Goal: Find specific page/section: Find specific page/section

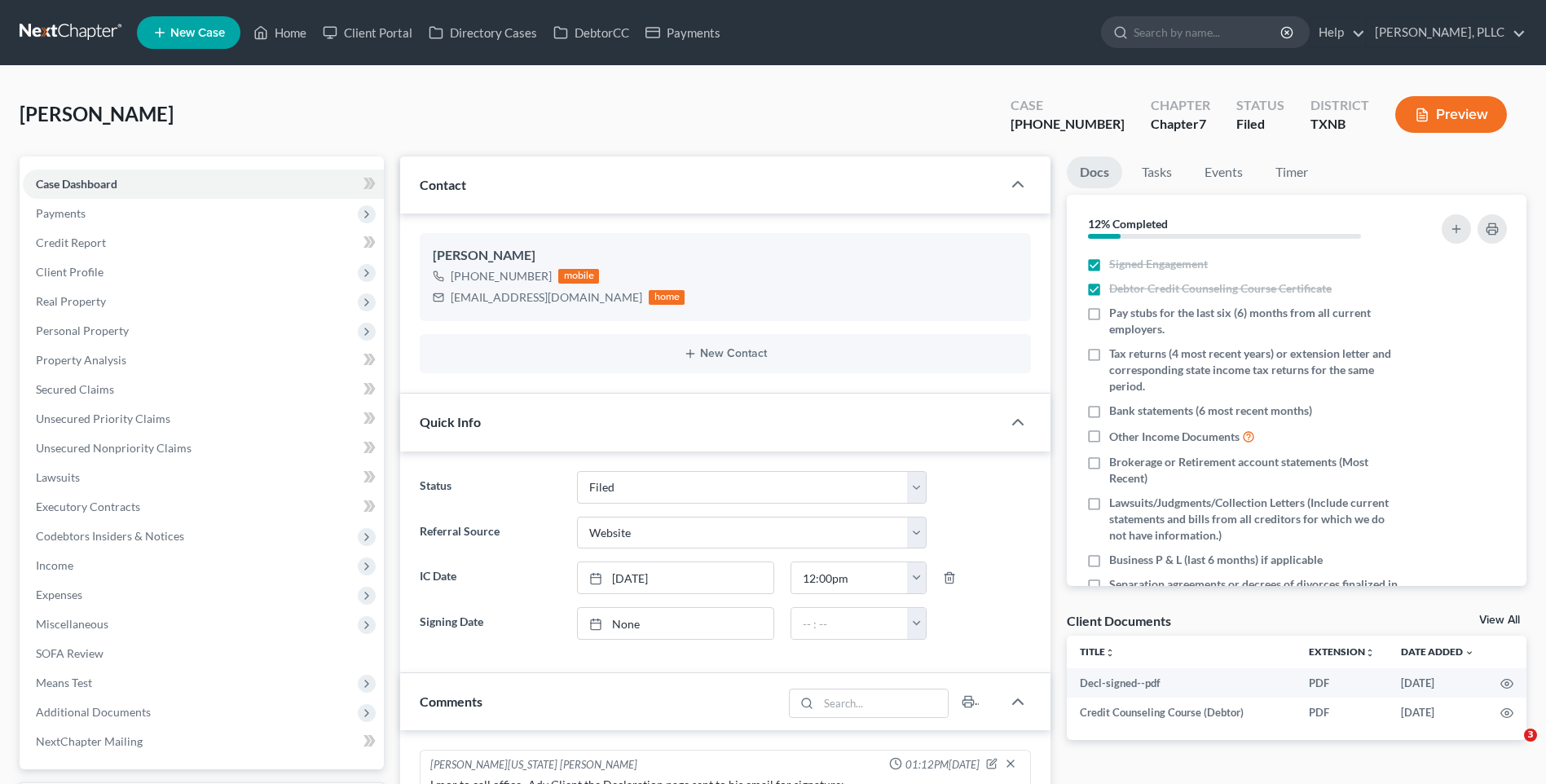
select select "10"
select select "3"
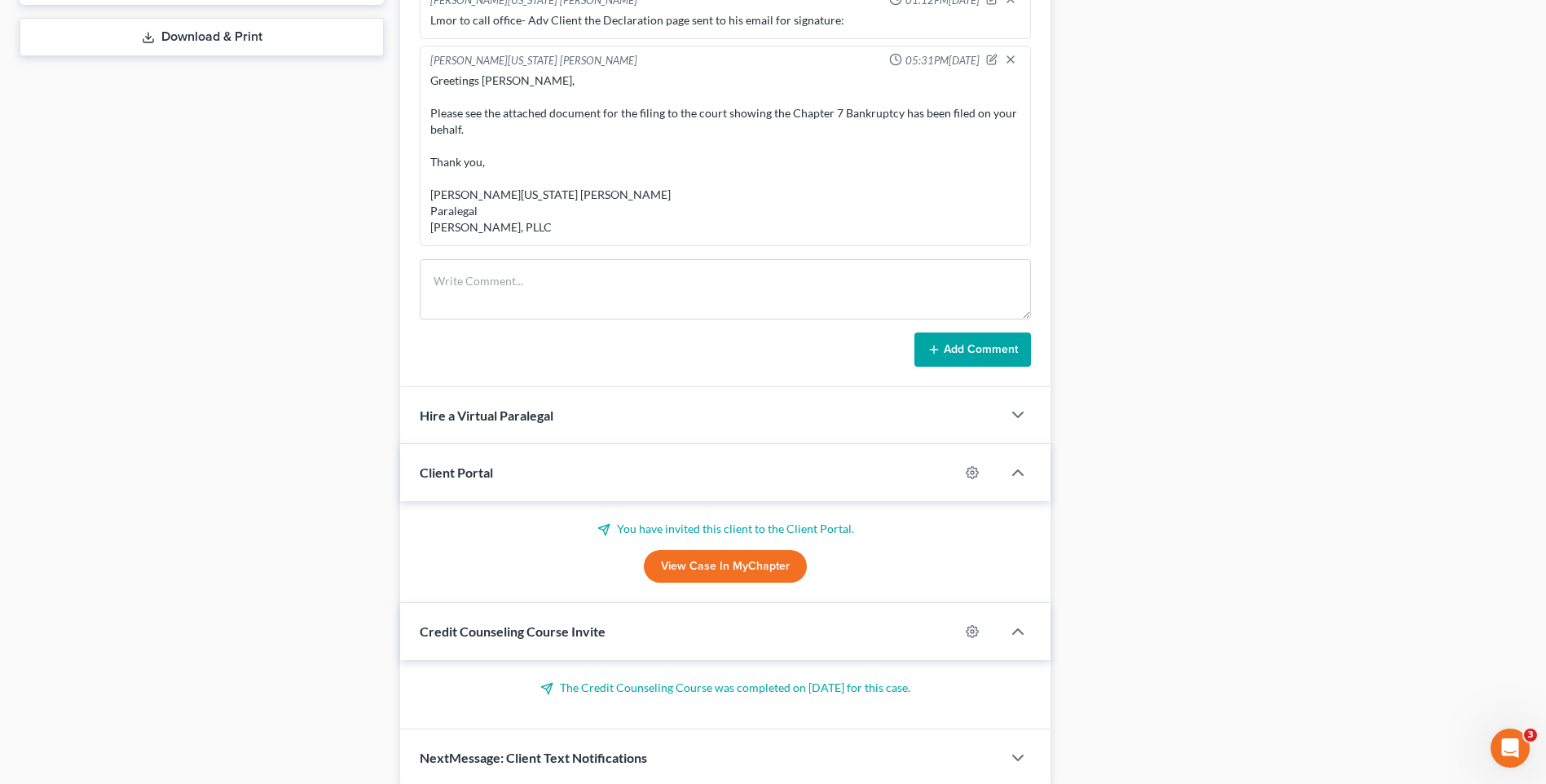
click at [1329, 416] on div "Docs Tasks Events Timer 12% Completed Nothing here yet! Signed Engagement Debto…" at bounding box center [1297, 90] width 476 height 1395
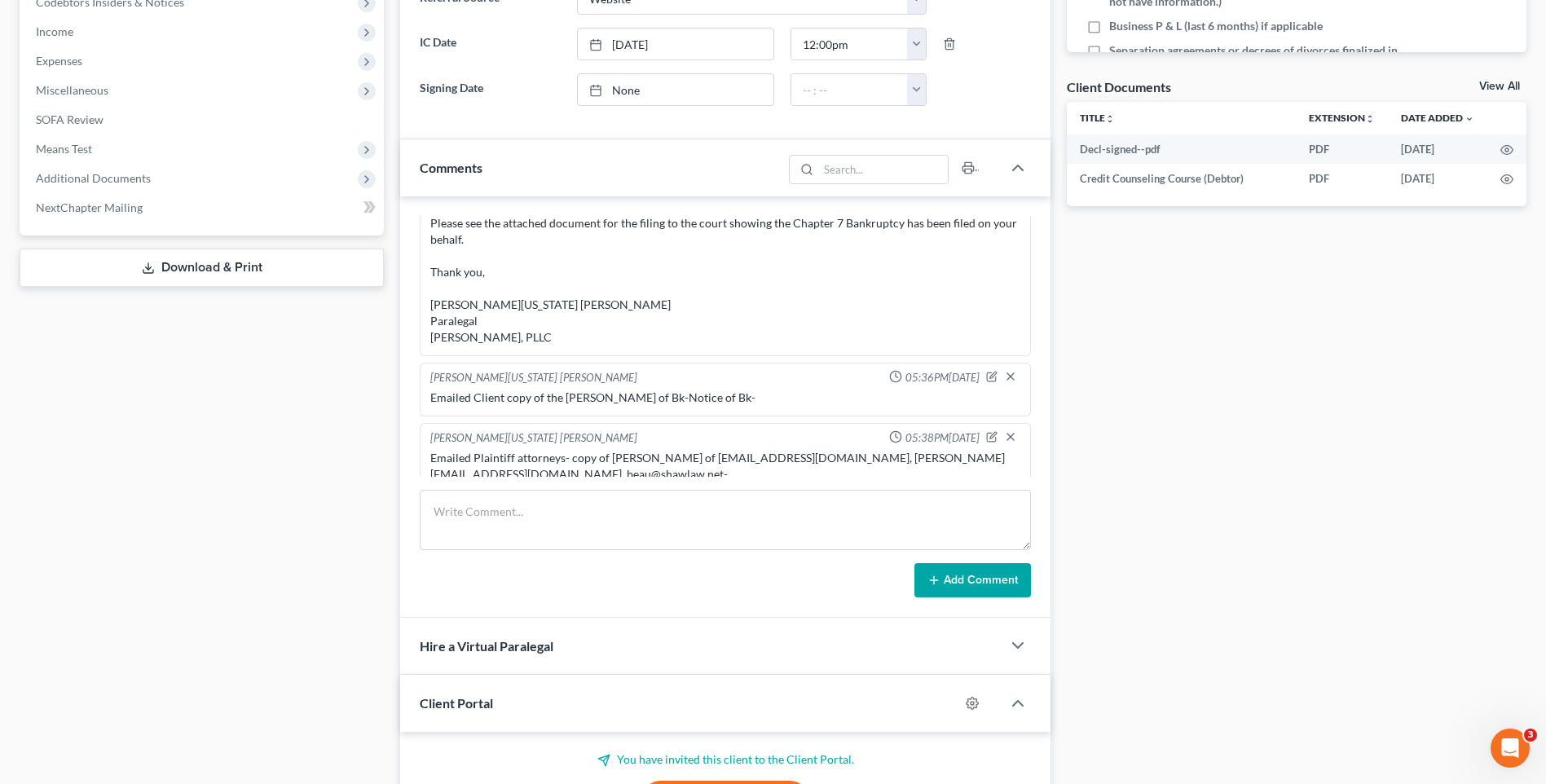
scroll to position [571, 0]
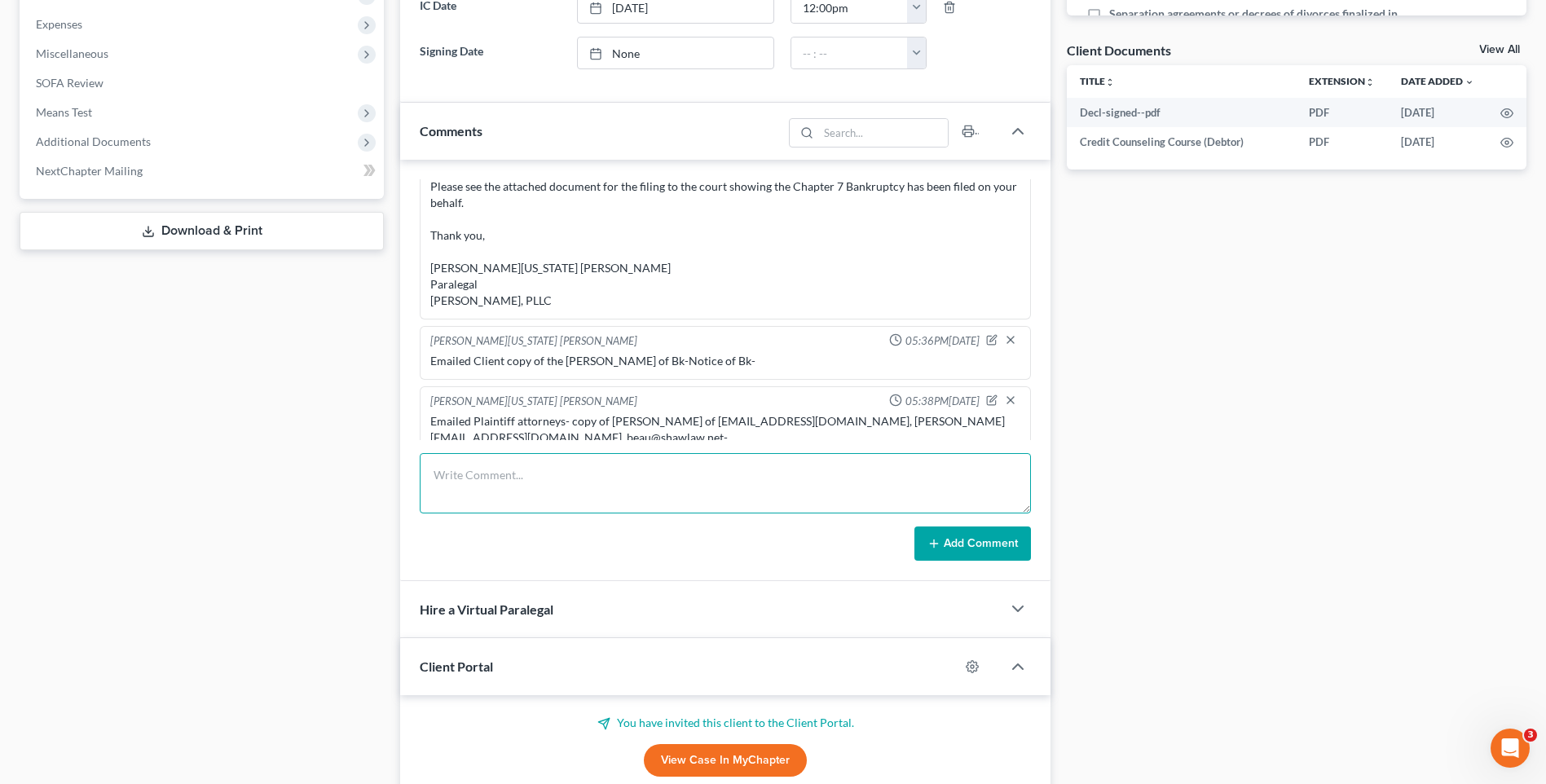
click at [456, 480] on textarea at bounding box center [725, 483] width 611 height 60
type textarea "Lmor to call office"
click at [935, 524] on form "Lmor to call office Add Comment" at bounding box center [725, 507] width 611 height 107
click at [943, 537] on button "Add Comment" at bounding box center [973, 543] width 117 height 34
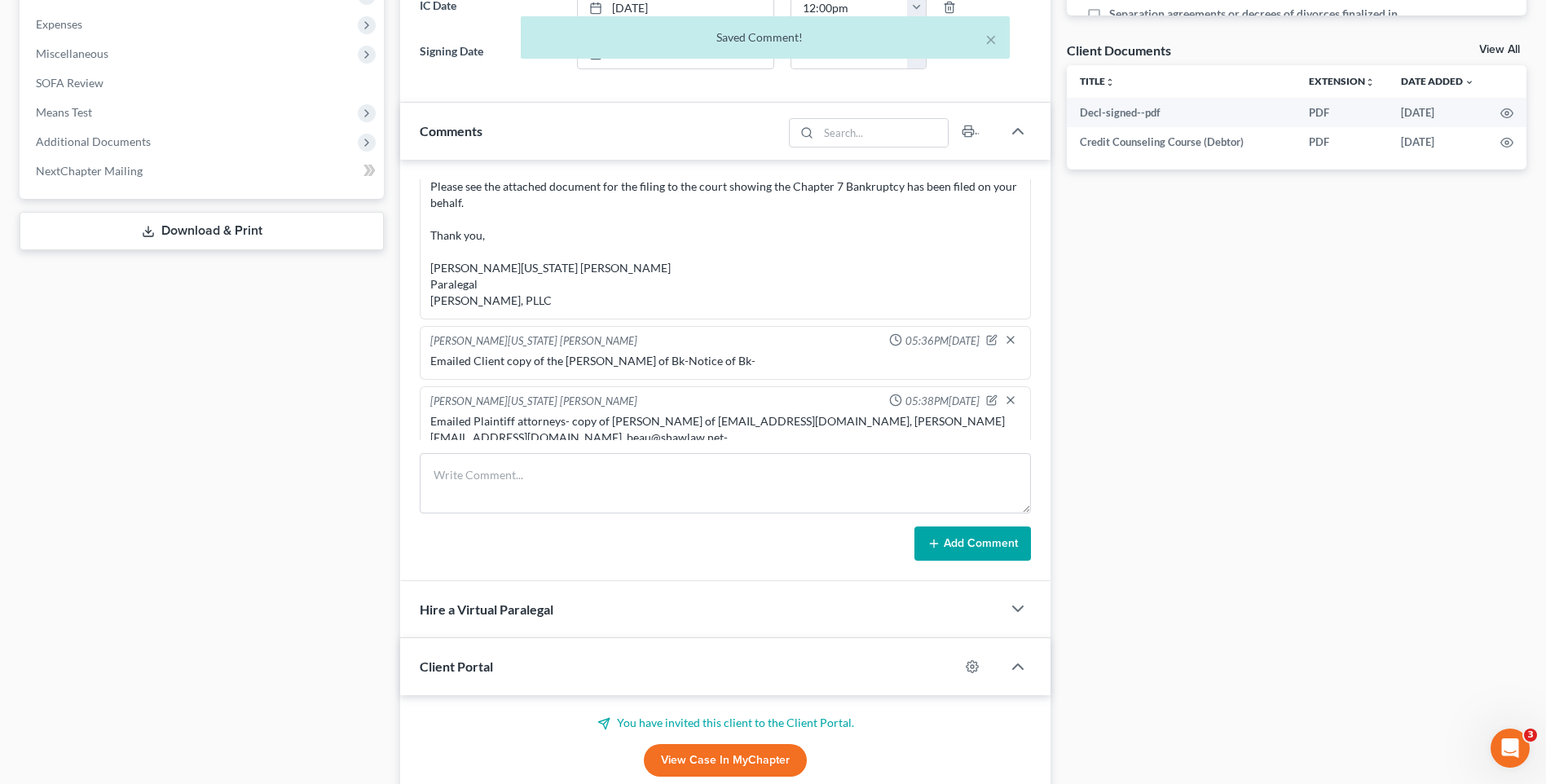
scroll to position [181, 0]
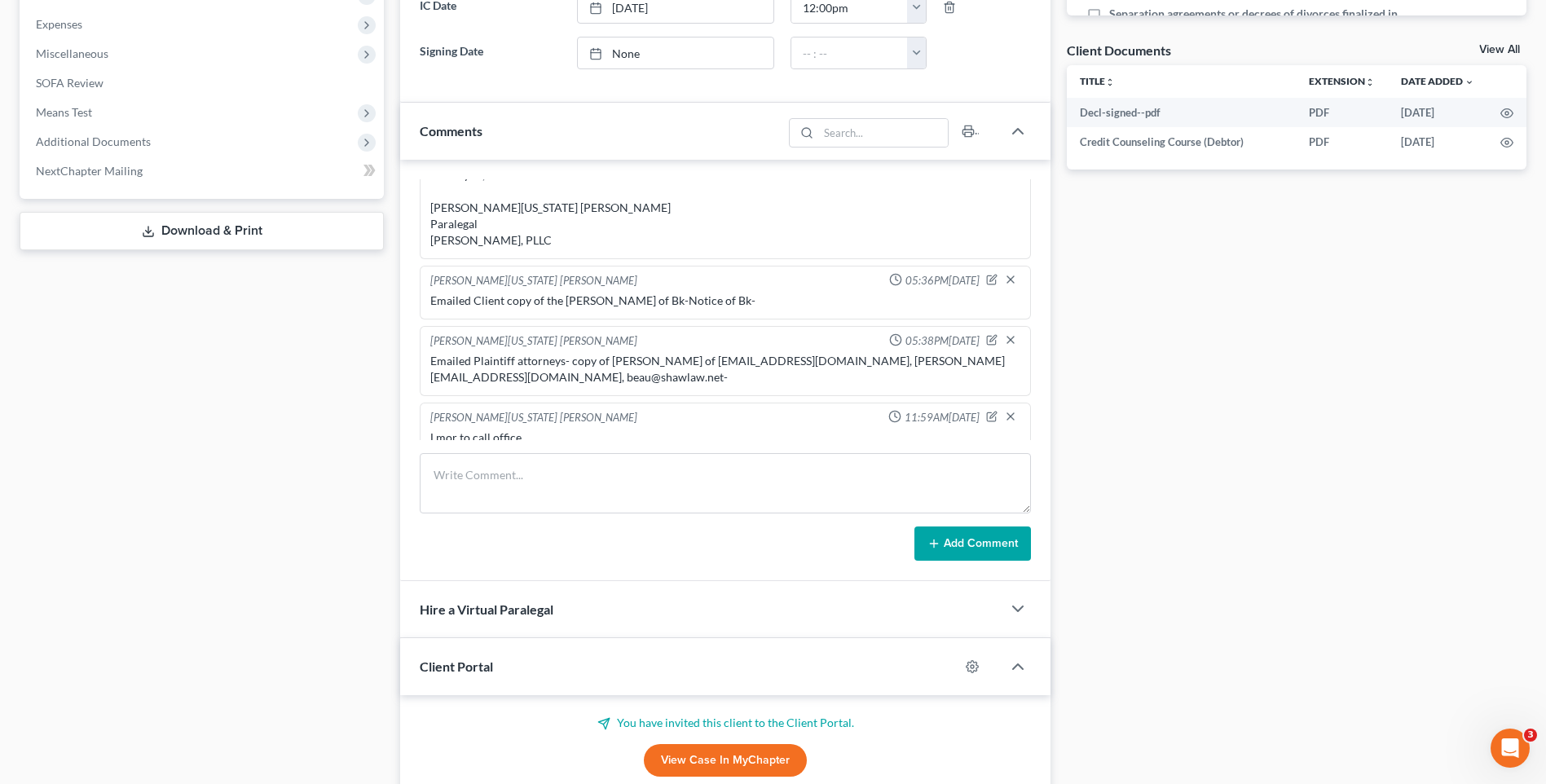
drag, startPoint x: 1494, startPoint y: 353, endPoint x: 1470, endPoint y: 365, distance: 26.8
click at [1476, 365] on div "Docs Tasks Events Timer 12% Completed Nothing here yet! Signed Engagement Debto…" at bounding box center [1297, 284] width 476 height 1395
drag, startPoint x: 1543, startPoint y: 350, endPoint x: 1557, endPoint y: 348, distance: 14.1
click at [1545, 349] on html "Home New Case Client Portal Directory Cases DebtorCC Payments Guy Harvey Holman…" at bounding box center [773, 236] width 1546 height 1614
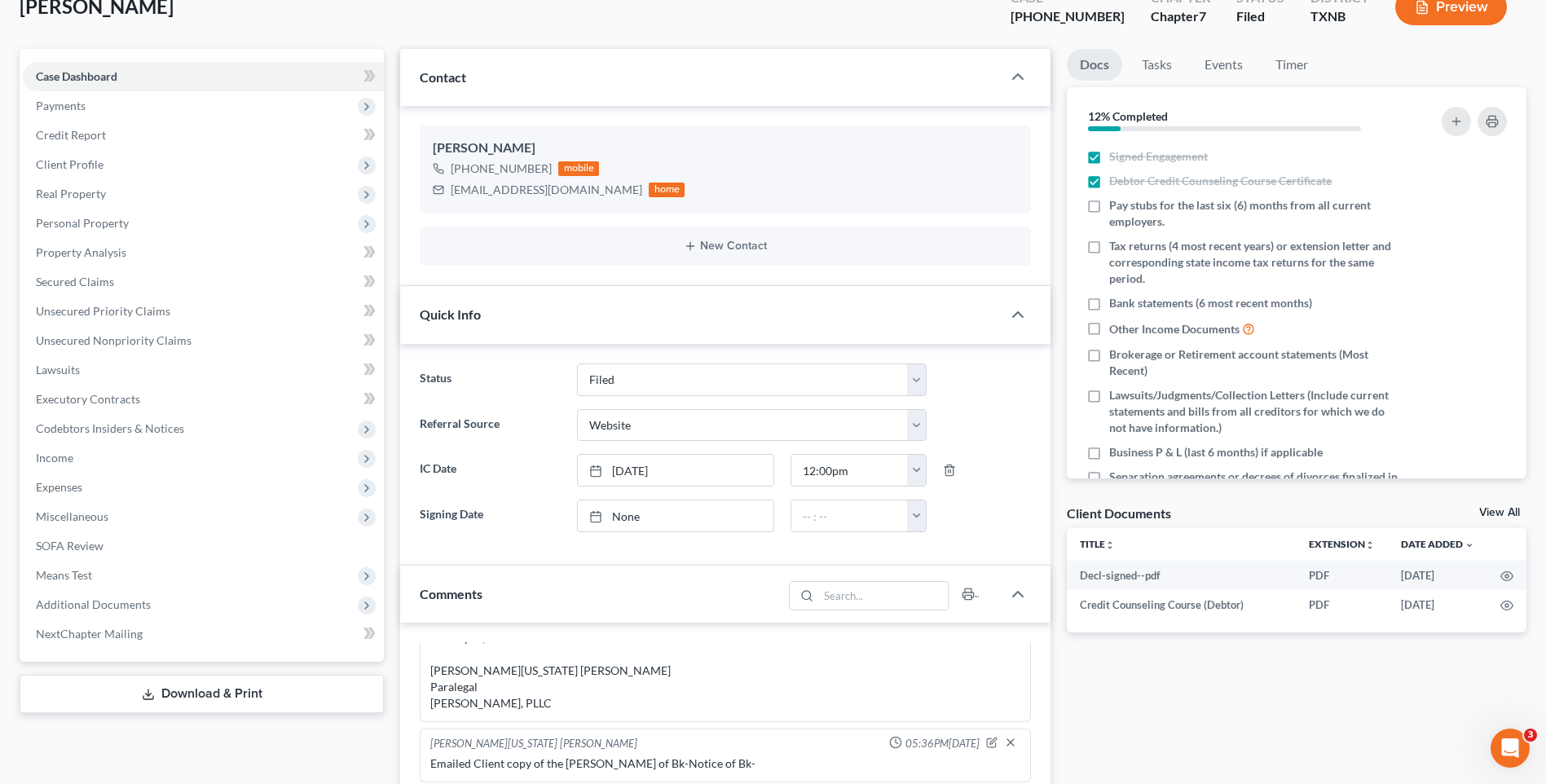
scroll to position [0, 0]
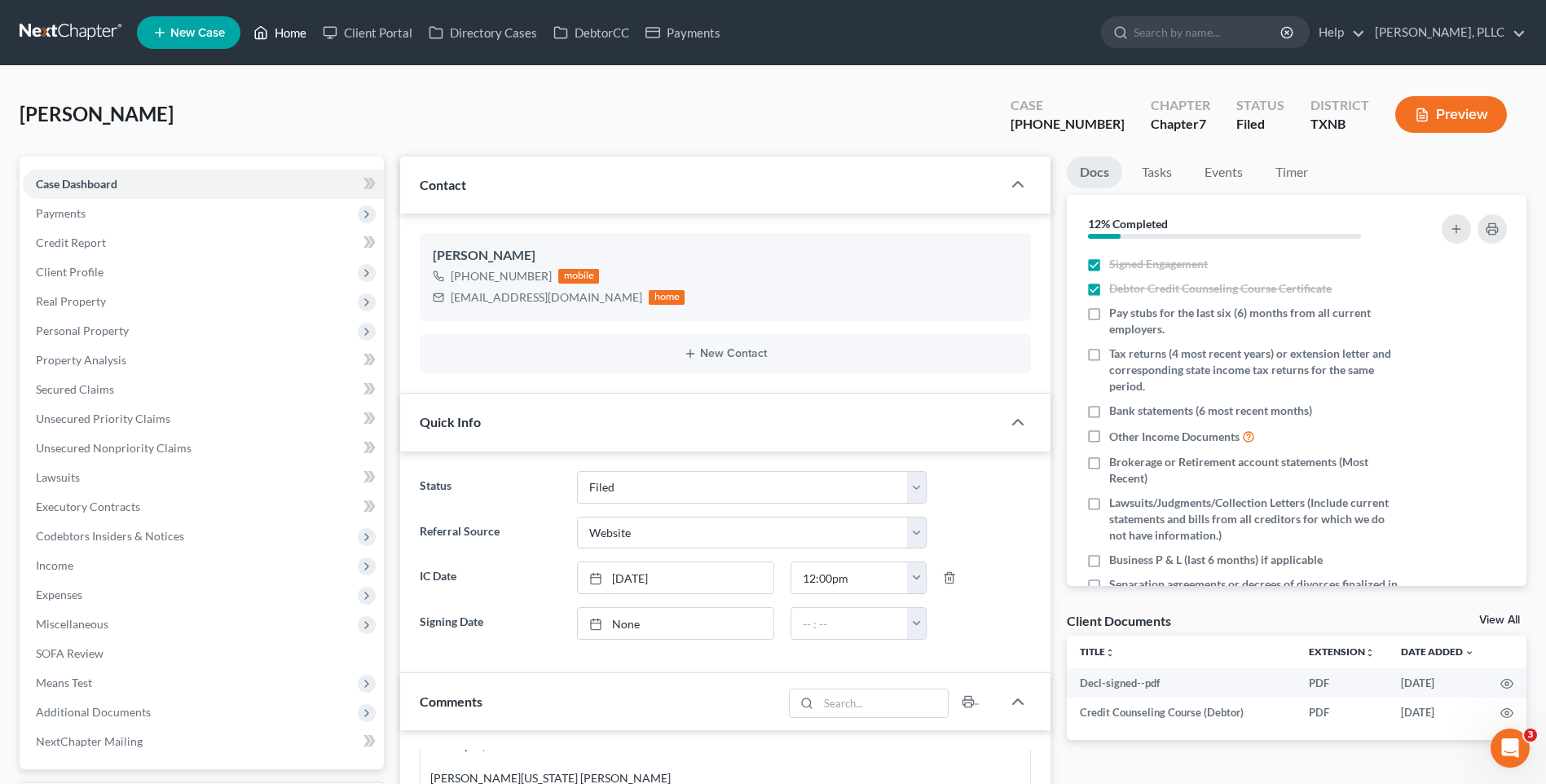
click at [293, 36] on link "Home" at bounding box center [280, 32] width 69 height 30
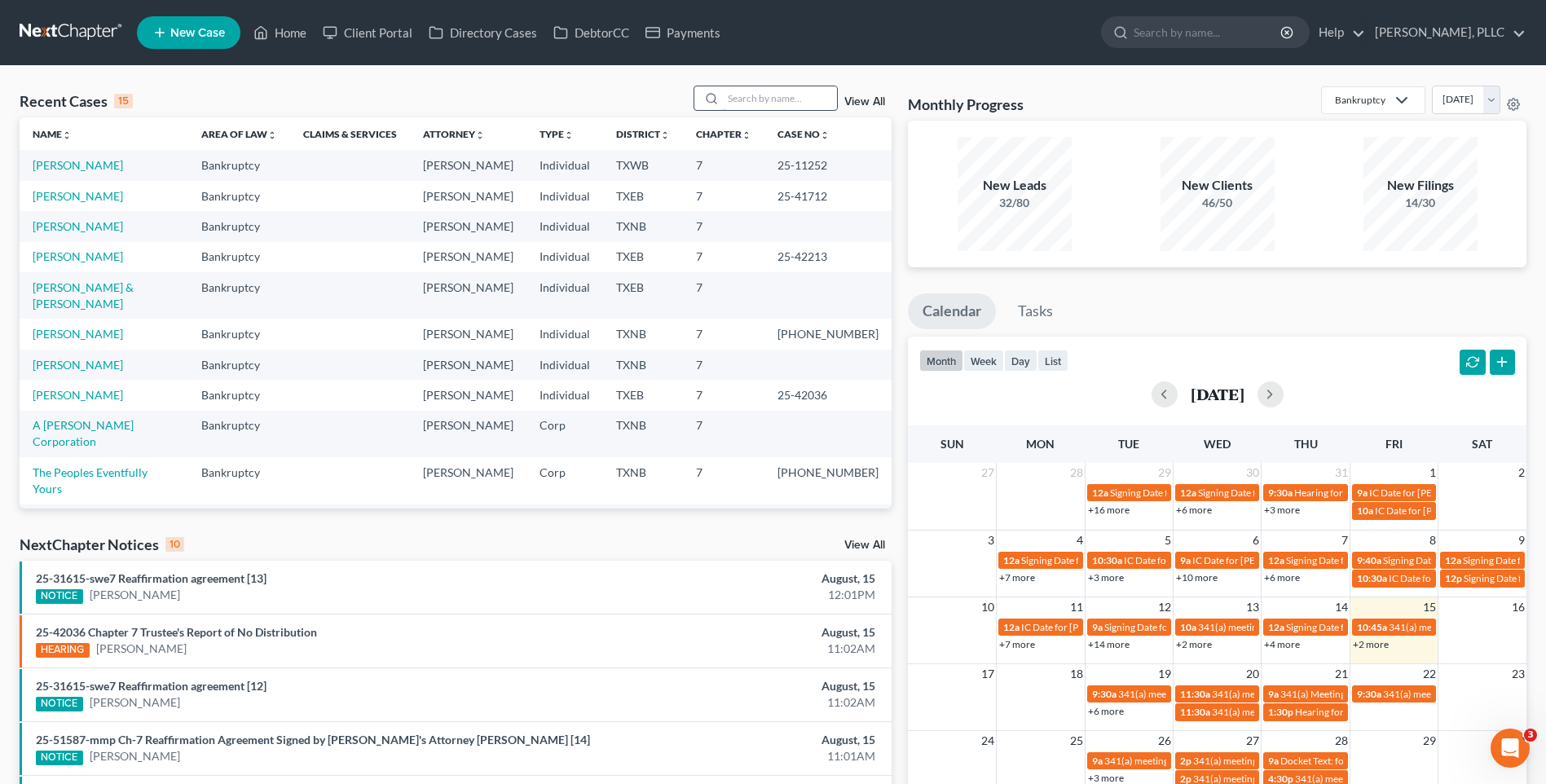
click at [742, 110] on input "search" at bounding box center [780, 98] width 114 height 24
type input "Saeed"
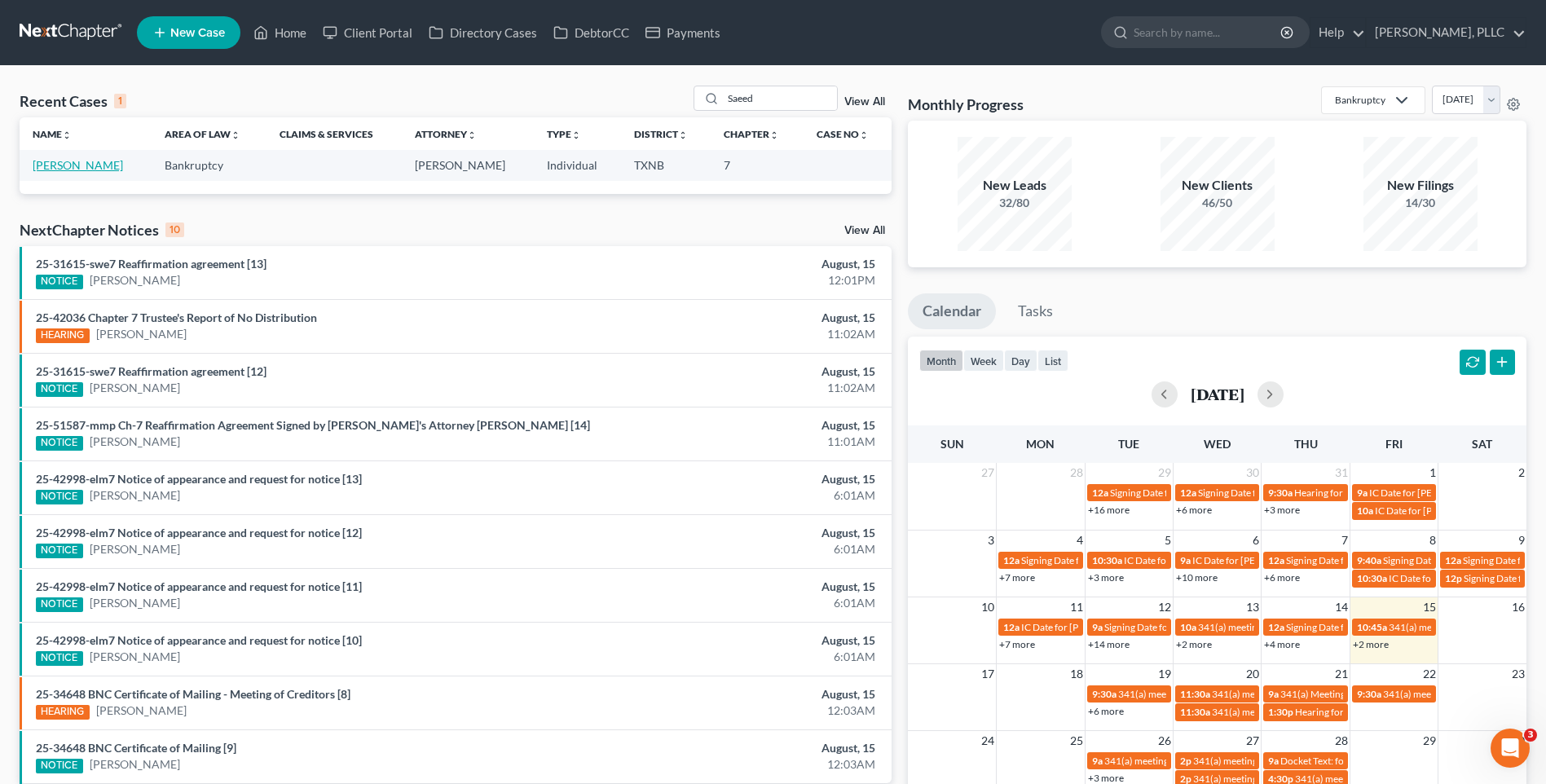
click at [53, 163] on link "[PERSON_NAME]" at bounding box center [78, 165] width 90 height 14
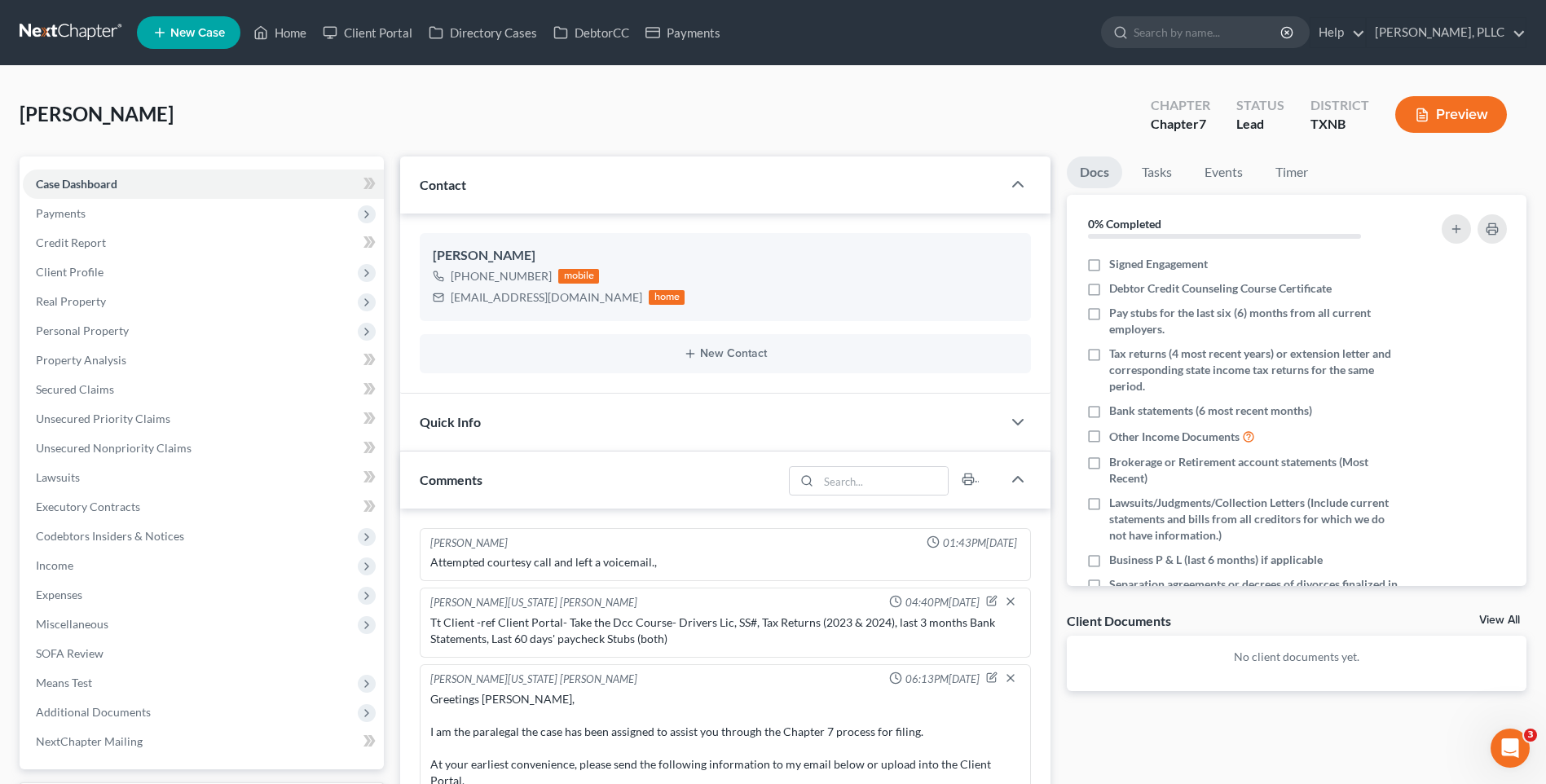
scroll to position [848, 0]
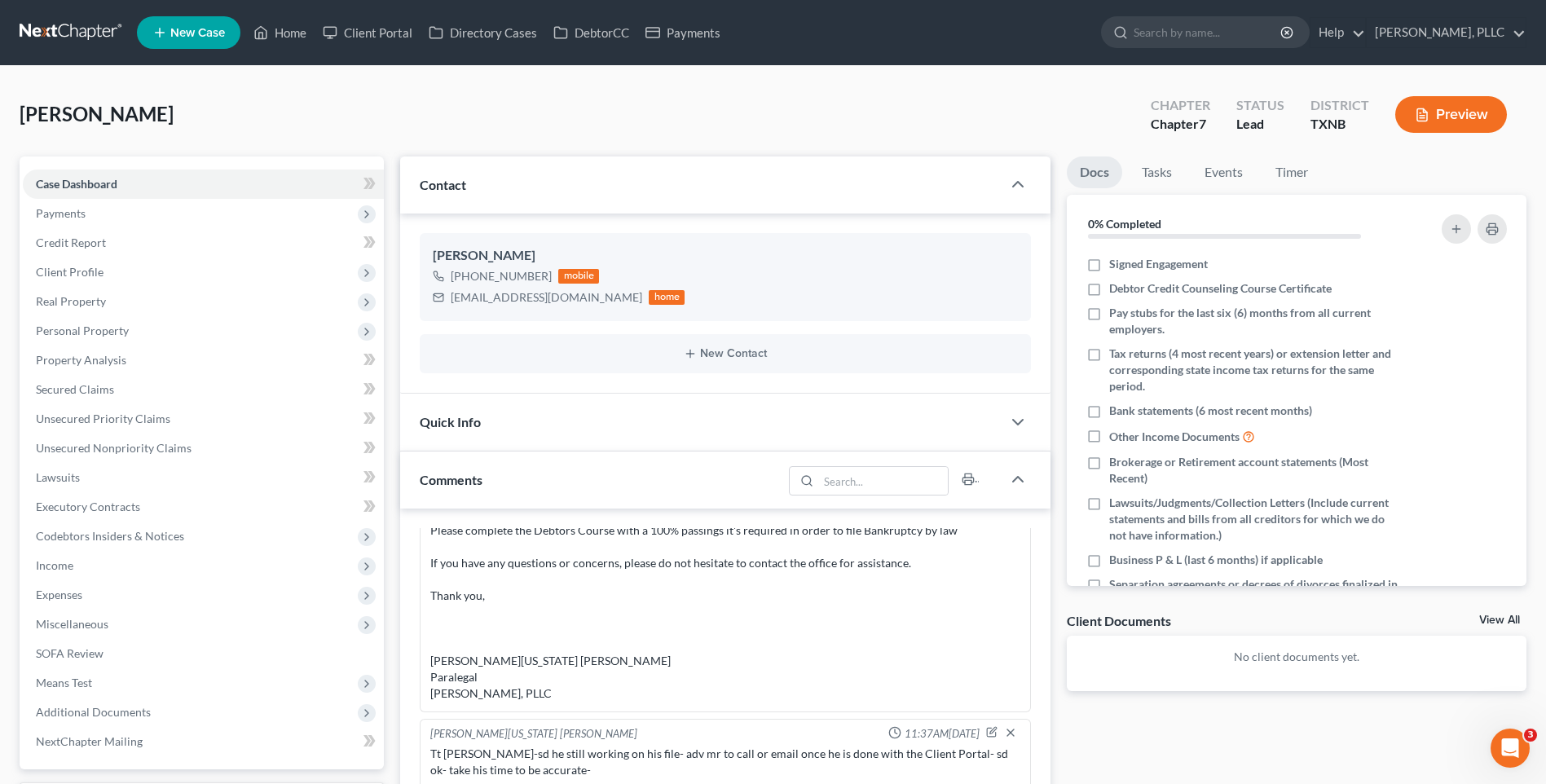
click at [282, 101] on div "Saeed, Khurram Upgraded Chapter Chapter 7 Status Lead District TXNB Preview" at bounding box center [773, 121] width 1507 height 71
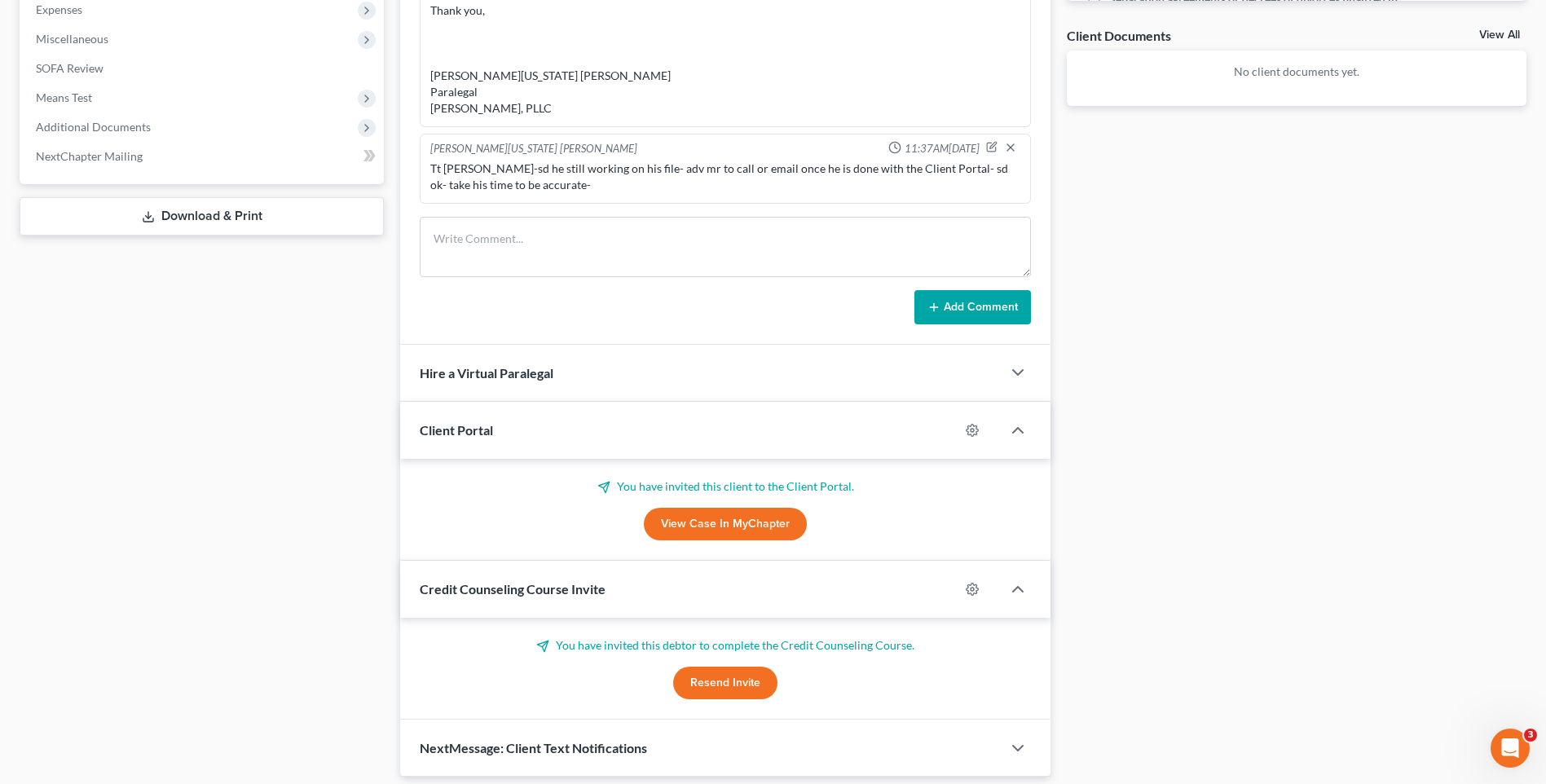
scroll to position [639, 0]
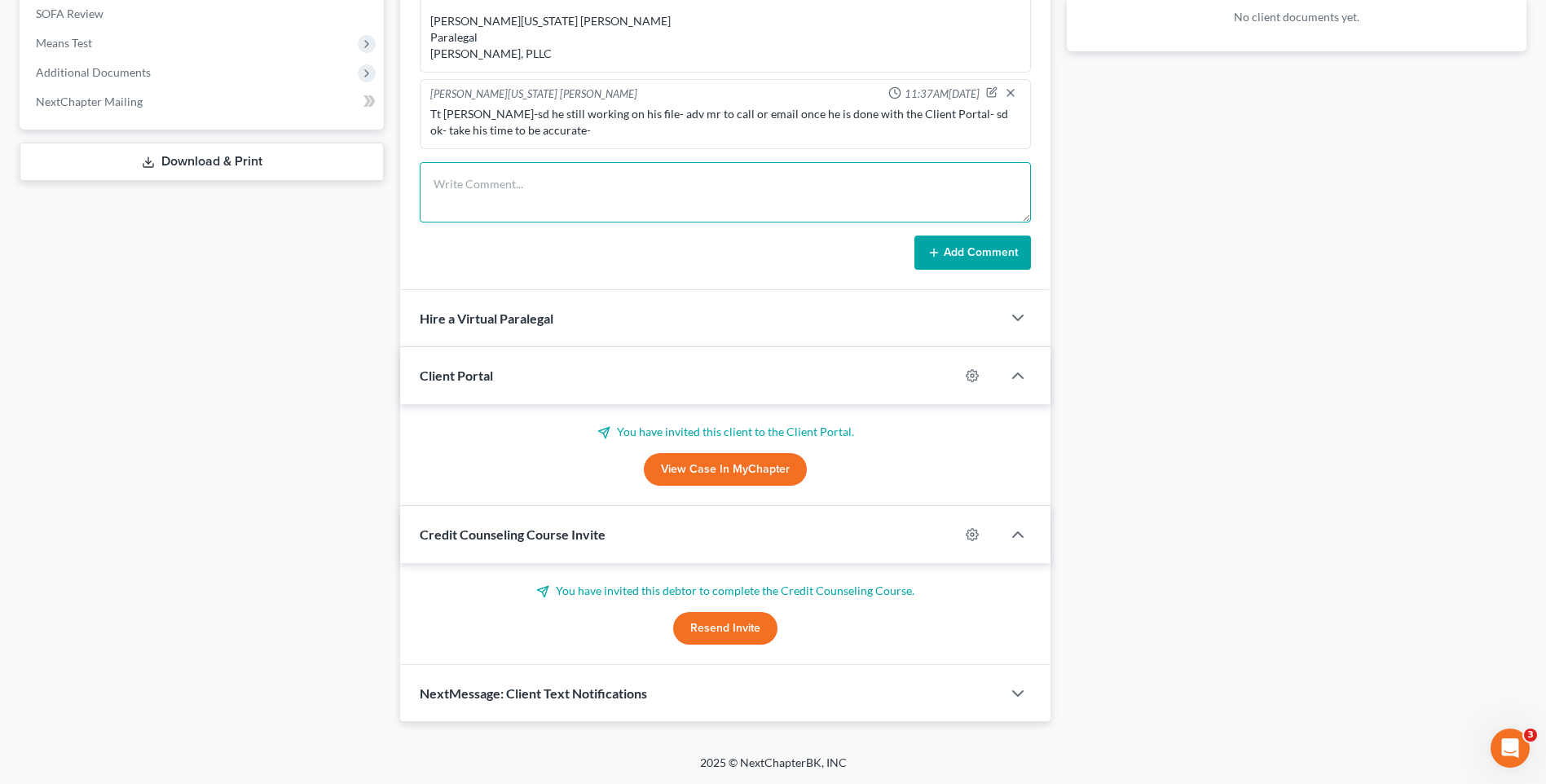
click at [479, 167] on textarea at bounding box center [725, 192] width 611 height 60
click at [479, 204] on textarea "Tt Mr. Saeed-sd he is still working on his profile- he went to Chicago for fami…" at bounding box center [725, 192] width 611 height 60
type textarea "Tt Mr. Saeed-sd he is still working on his profile- he went to Chicago for fami…"
click at [958, 256] on button "Add Comment" at bounding box center [973, 252] width 117 height 34
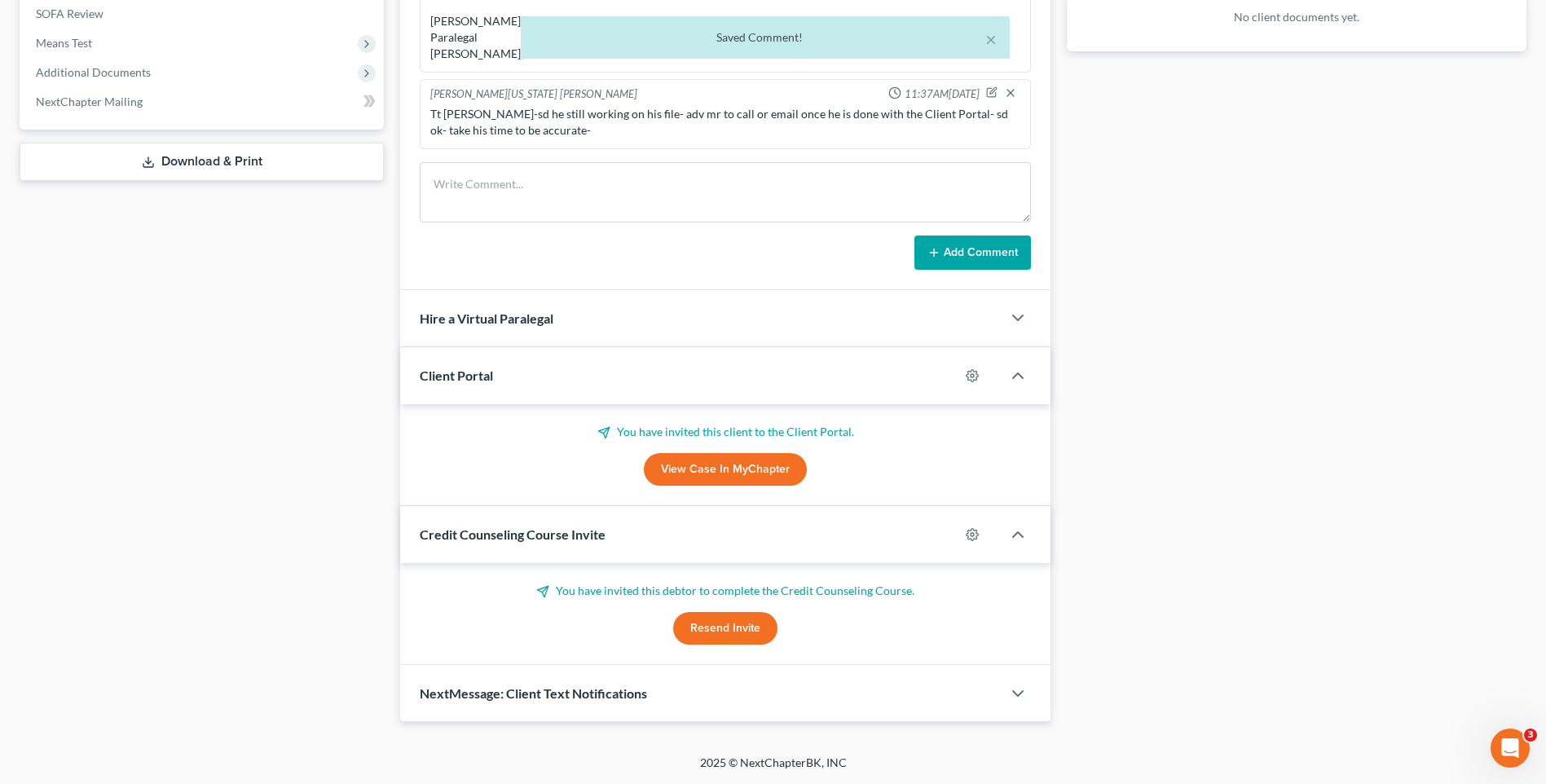
scroll to position [925, 0]
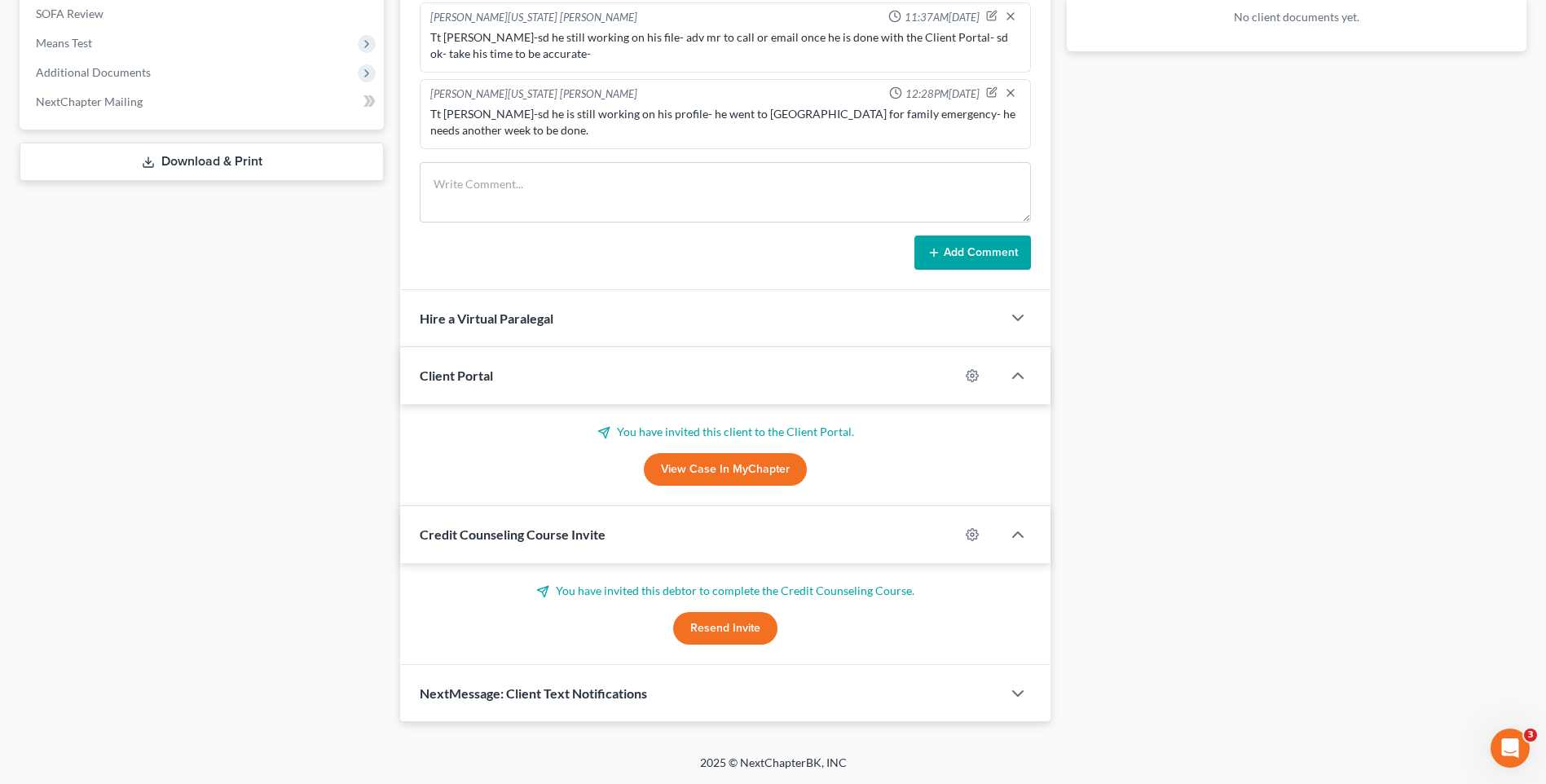
click at [184, 683] on div "Case Dashboard Payments Invoices Payments Payments Credit Report Client Profile" at bounding box center [201, 119] width 381 height 1205
click at [1159, 253] on div "Docs Tasks Events Timer 0% Completed Nothing here yet! Signed Engagement Debtor…" at bounding box center [1297, 119] width 476 height 1205
click at [1161, 253] on div "Docs Tasks Events Timer 0% Completed Nothing here yet! Signed Engagement Debtor…" at bounding box center [1297, 119] width 476 height 1205
click at [1362, 281] on div "Docs Tasks Events Timer 0% Completed Nothing here yet! Signed Engagement Debtor…" at bounding box center [1297, 119] width 476 height 1205
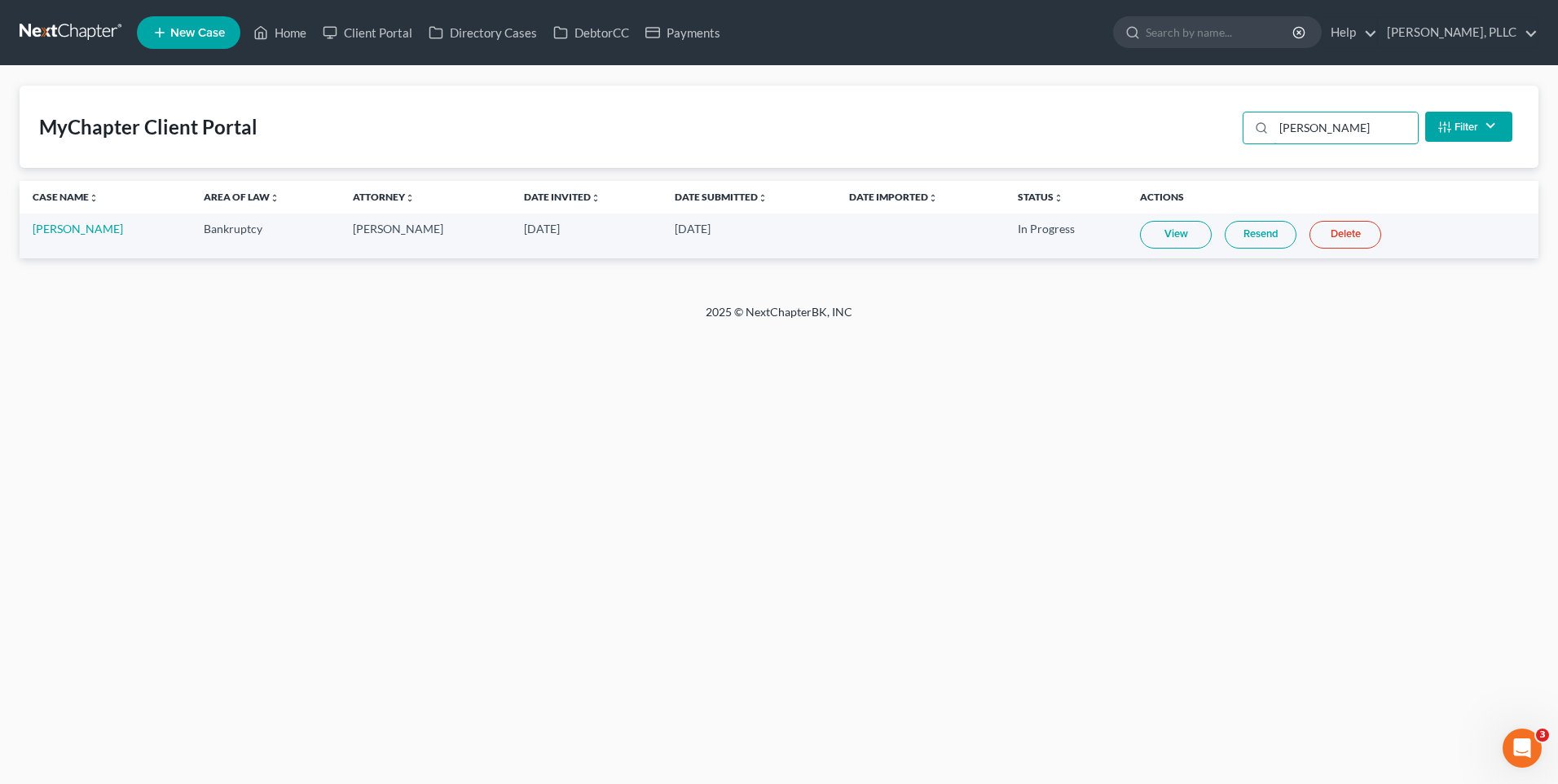
drag, startPoint x: 1332, startPoint y: 129, endPoint x: 1239, endPoint y: 129, distance: 93.0
click at [1239, 129] on div "Morrow Filter Status Filter... Invited With Payment Invited Without Payment Inv…" at bounding box center [1378, 126] width 283 height 43
click at [1245, 235] on link "Resend" at bounding box center [1260, 234] width 72 height 28
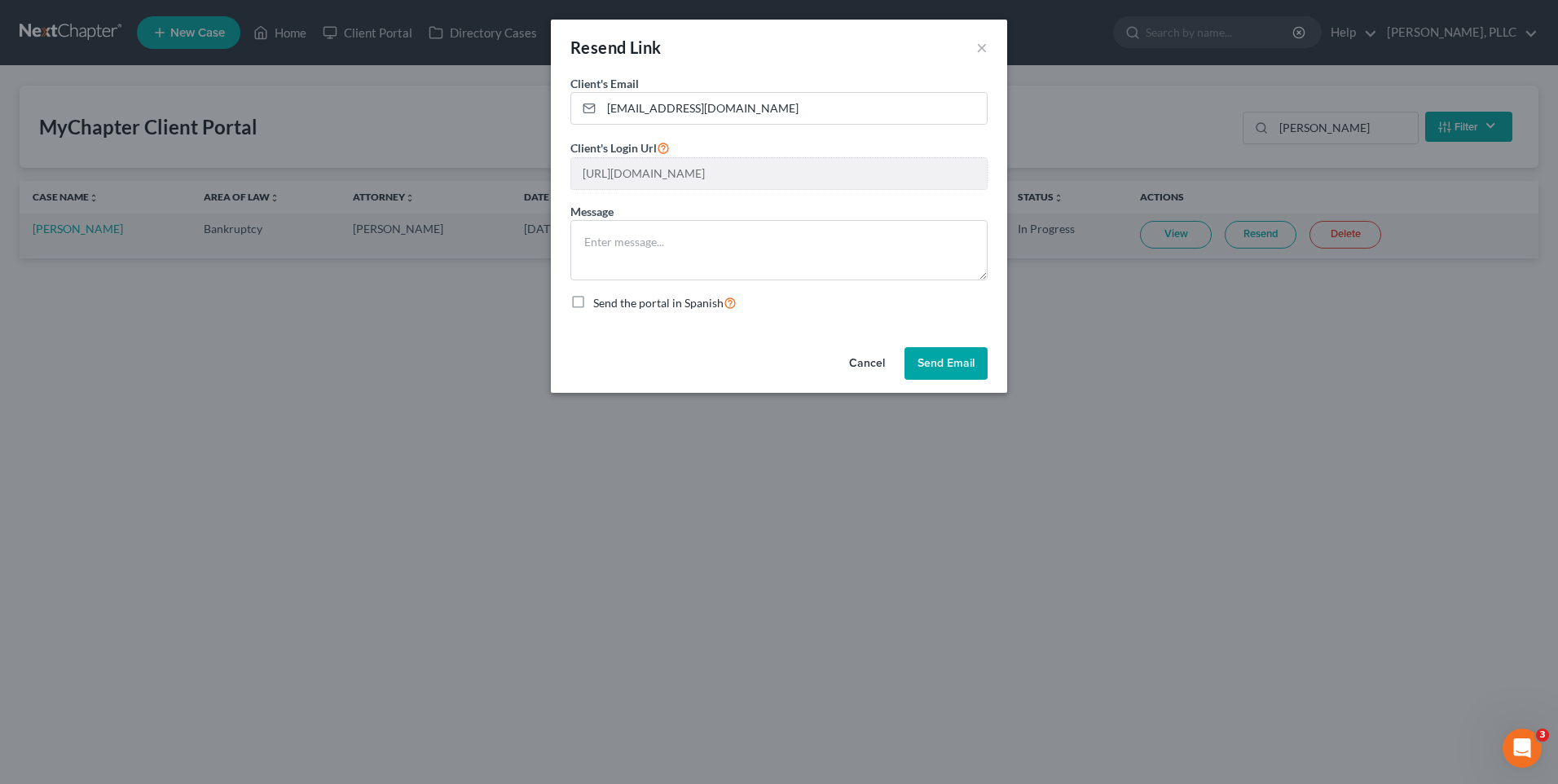
click at [946, 369] on button "Send Email" at bounding box center [946, 363] width 83 height 33
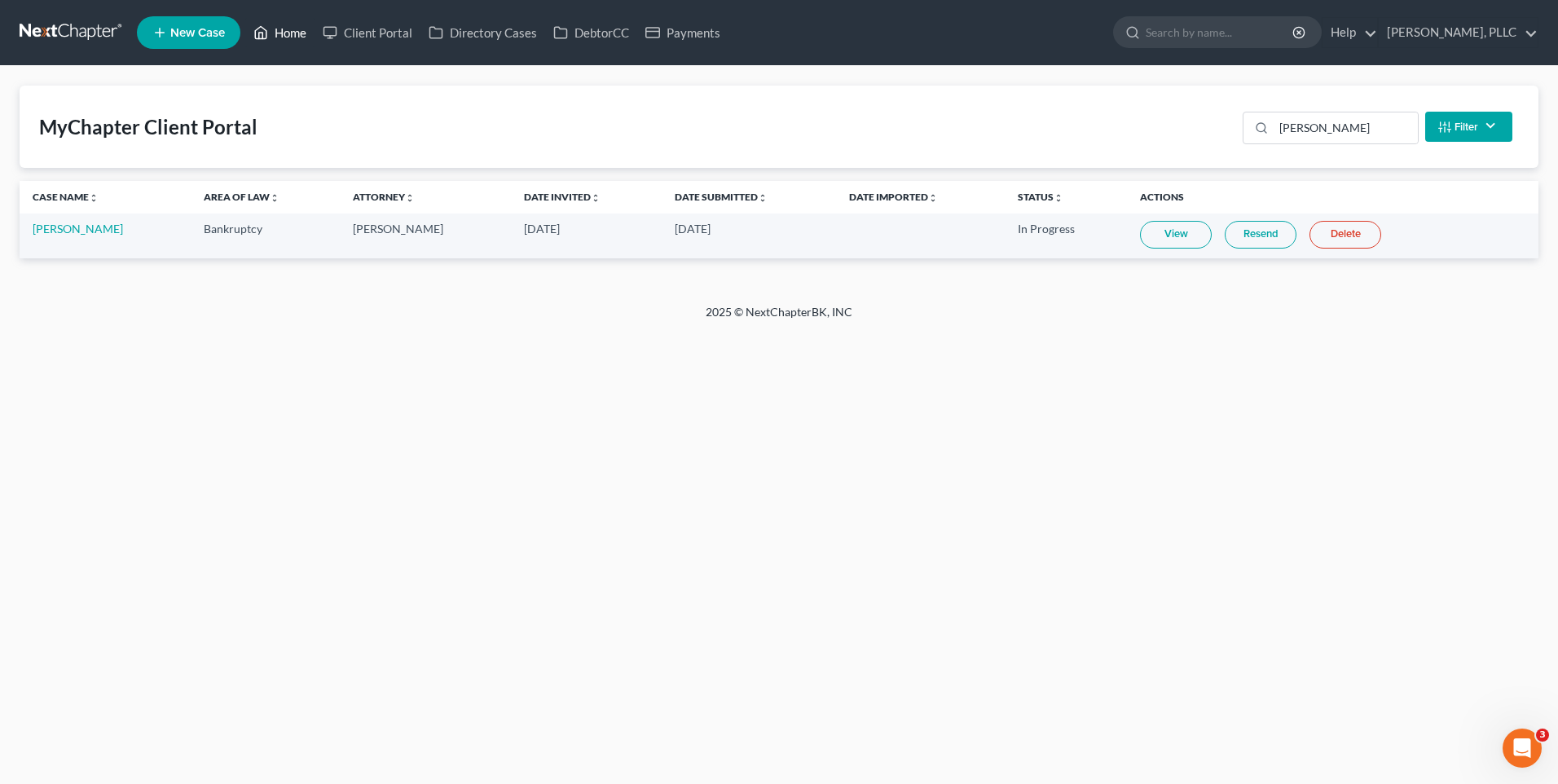
click at [288, 32] on link "Home" at bounding box center [280, 32] width 69 height 30
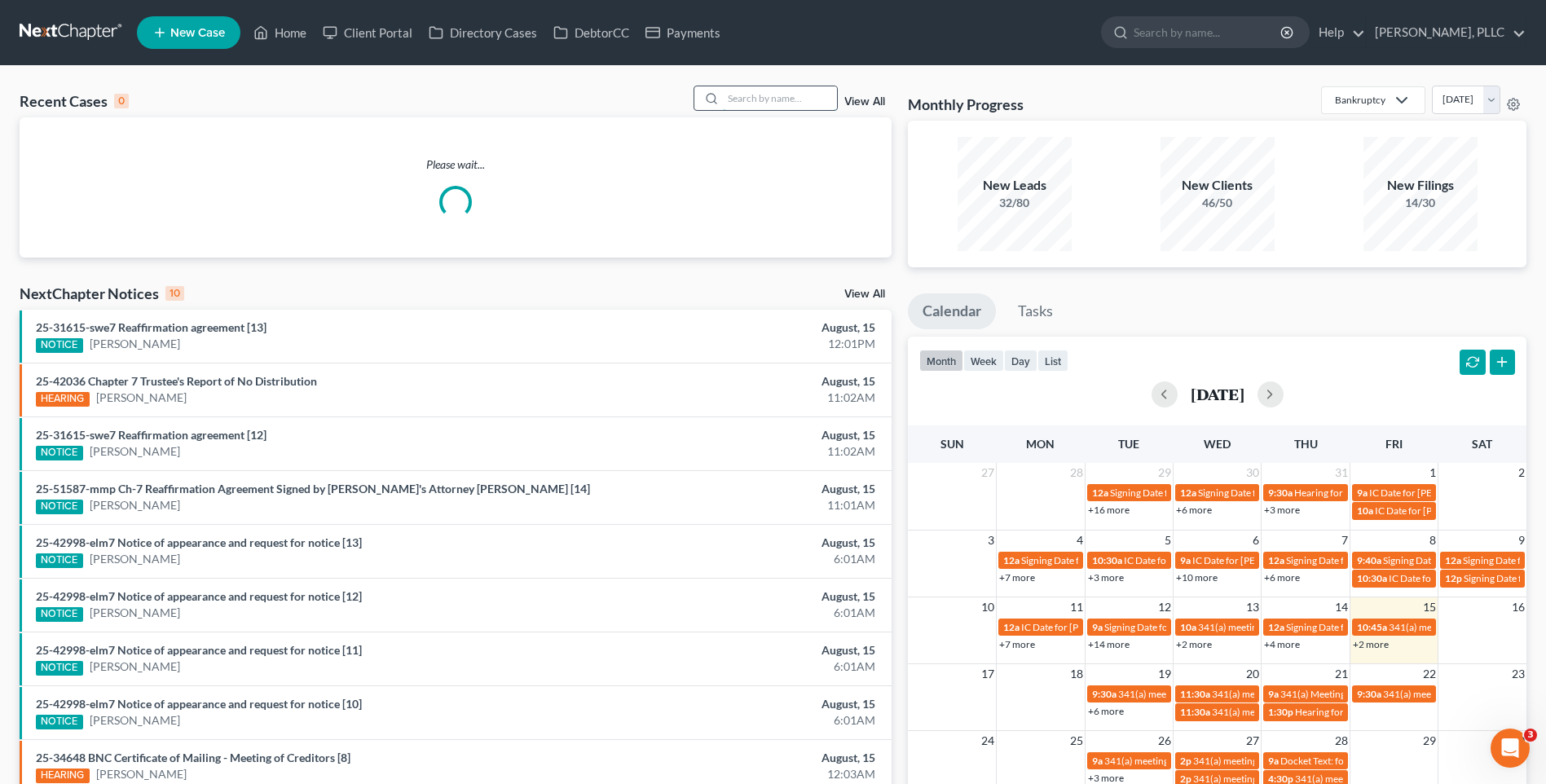
click at [749, 102] on input "search" at bounding box center [780, 98] width 114 height 24
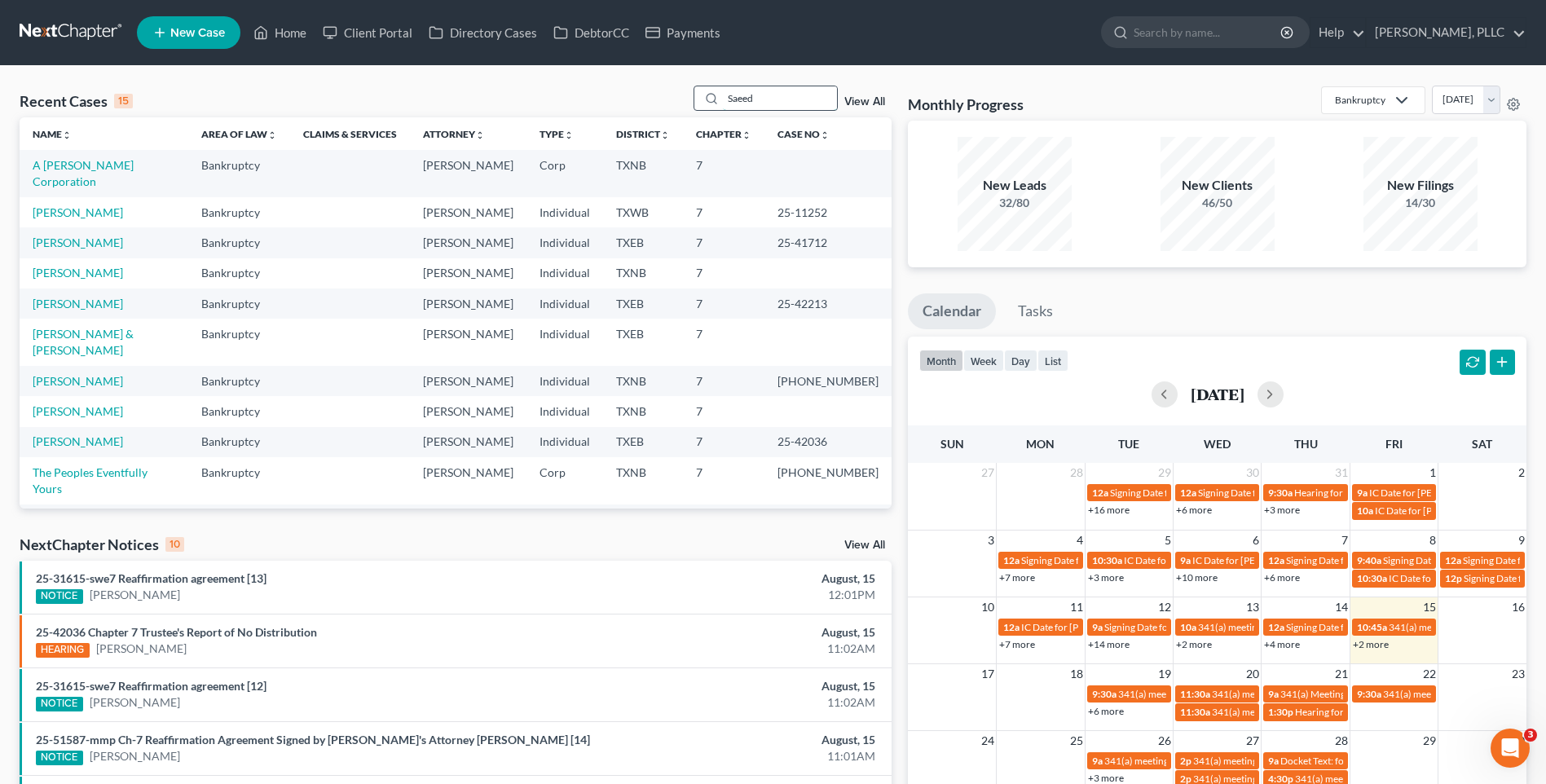
type input "Saeed"
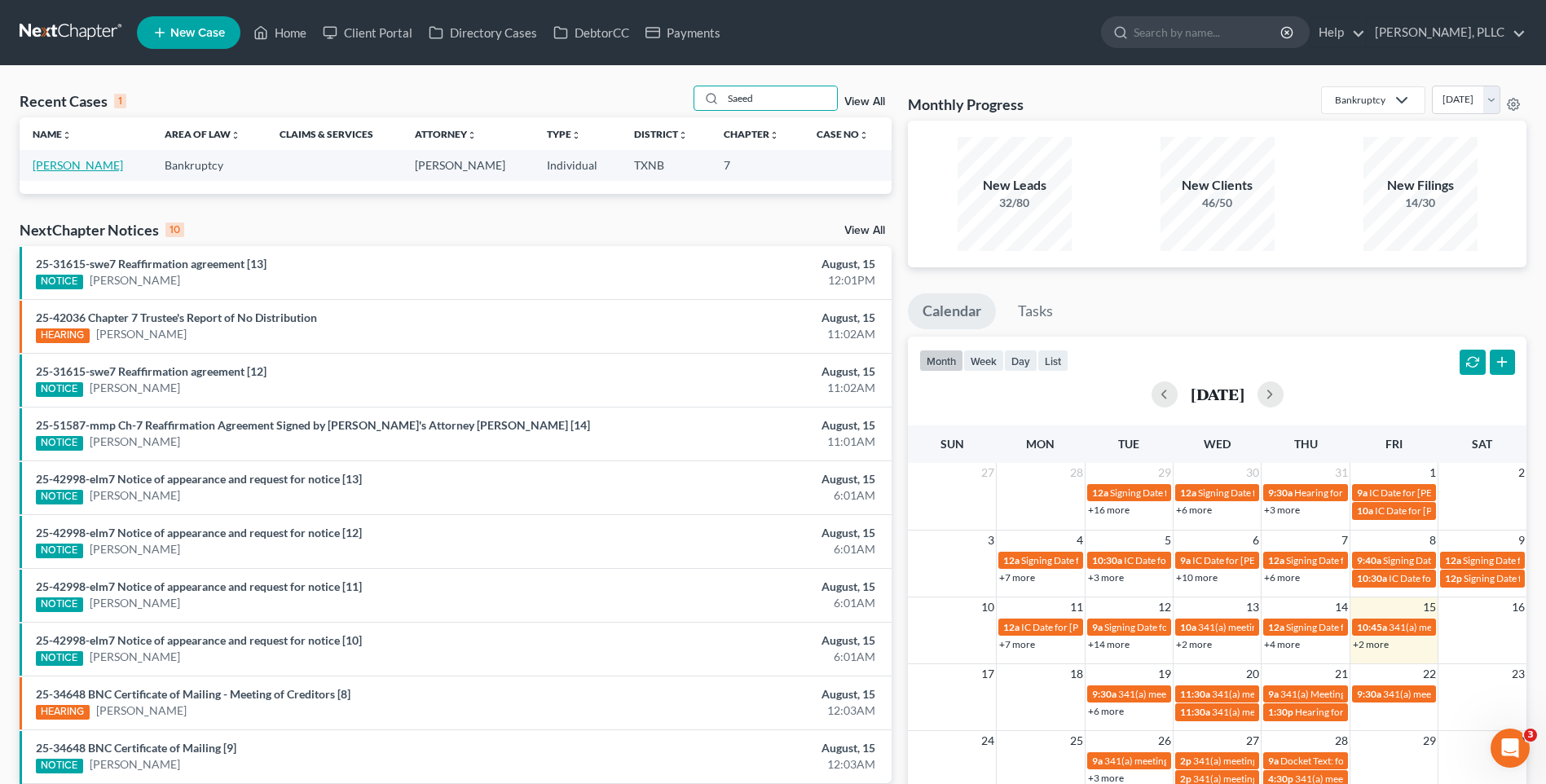
click at [88, 165] on link "Saeed, Khurram" at bounding box center [78, 165] width 90 height 14
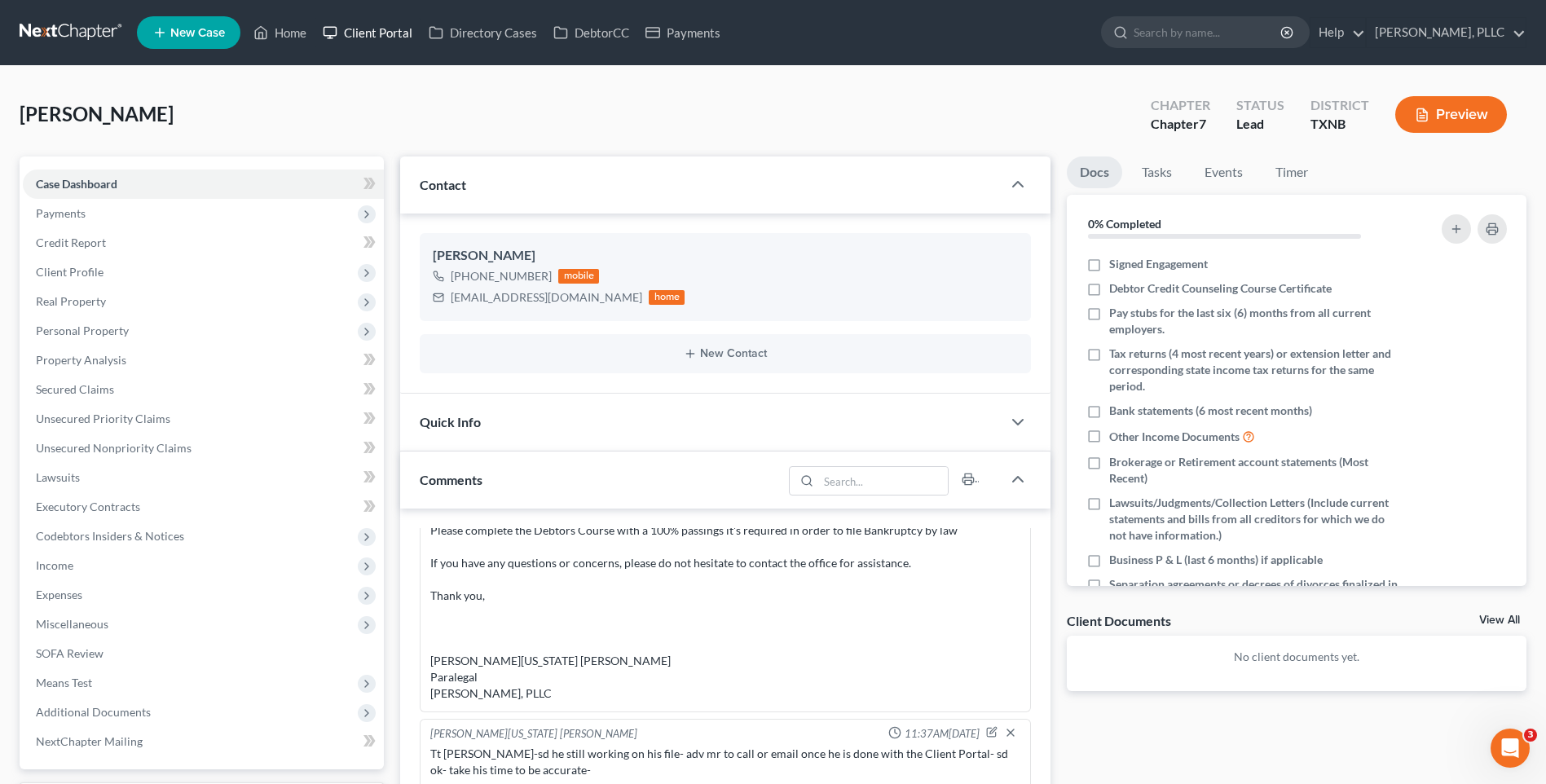
click at [348, 29] on link "Client Portal" at bounding box center [367, 32] width 106 height 30
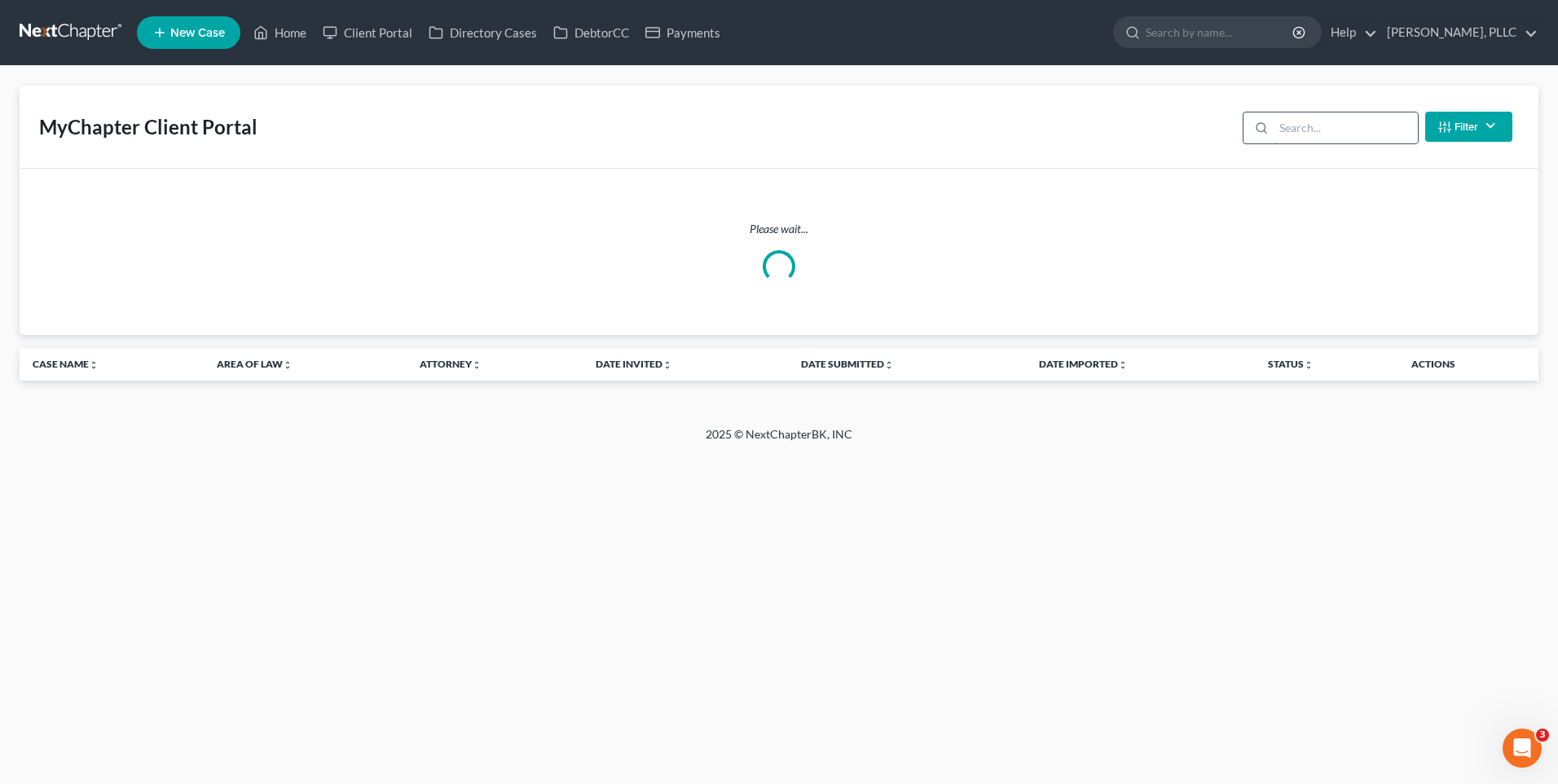
click at [1326, 123] on input "search" at bounding box center [1346, 128] width 145 height 31
type input "Saeed"
click at [1458, 125] on button "Filter" at bounding box center [1468, 127] width 87 height 30
click at [964, 219] on div "Please wait..." at bounding box center [779, 251] width 1519 height 167
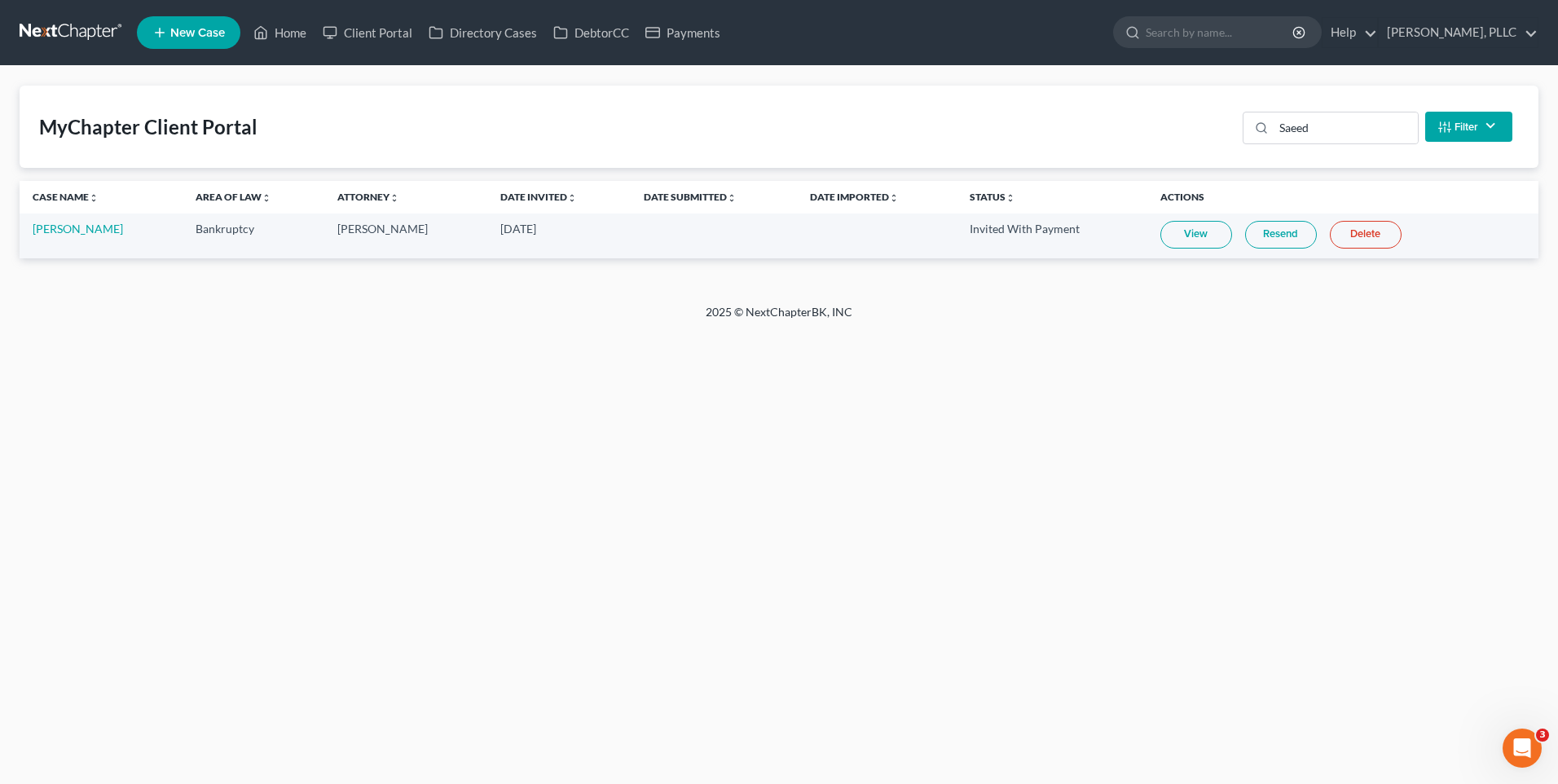
click at [1181, 233] on link "View" at bounding box center [1196, 234] width 72 height 28
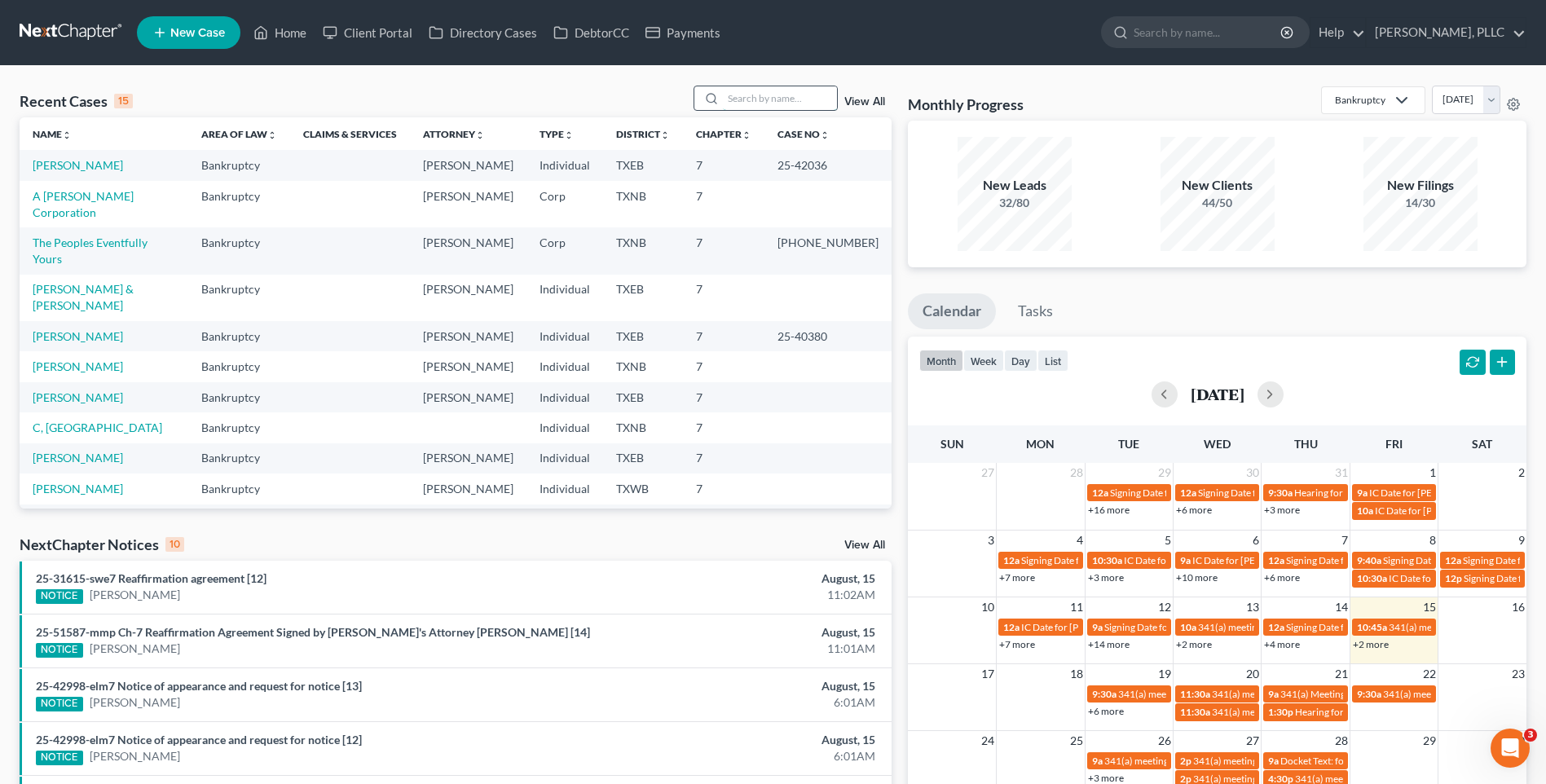
click at [782, 101] on input "search" at bounding box center [780, 98] width 114 height 24
type input "[PERSON_NAME]"
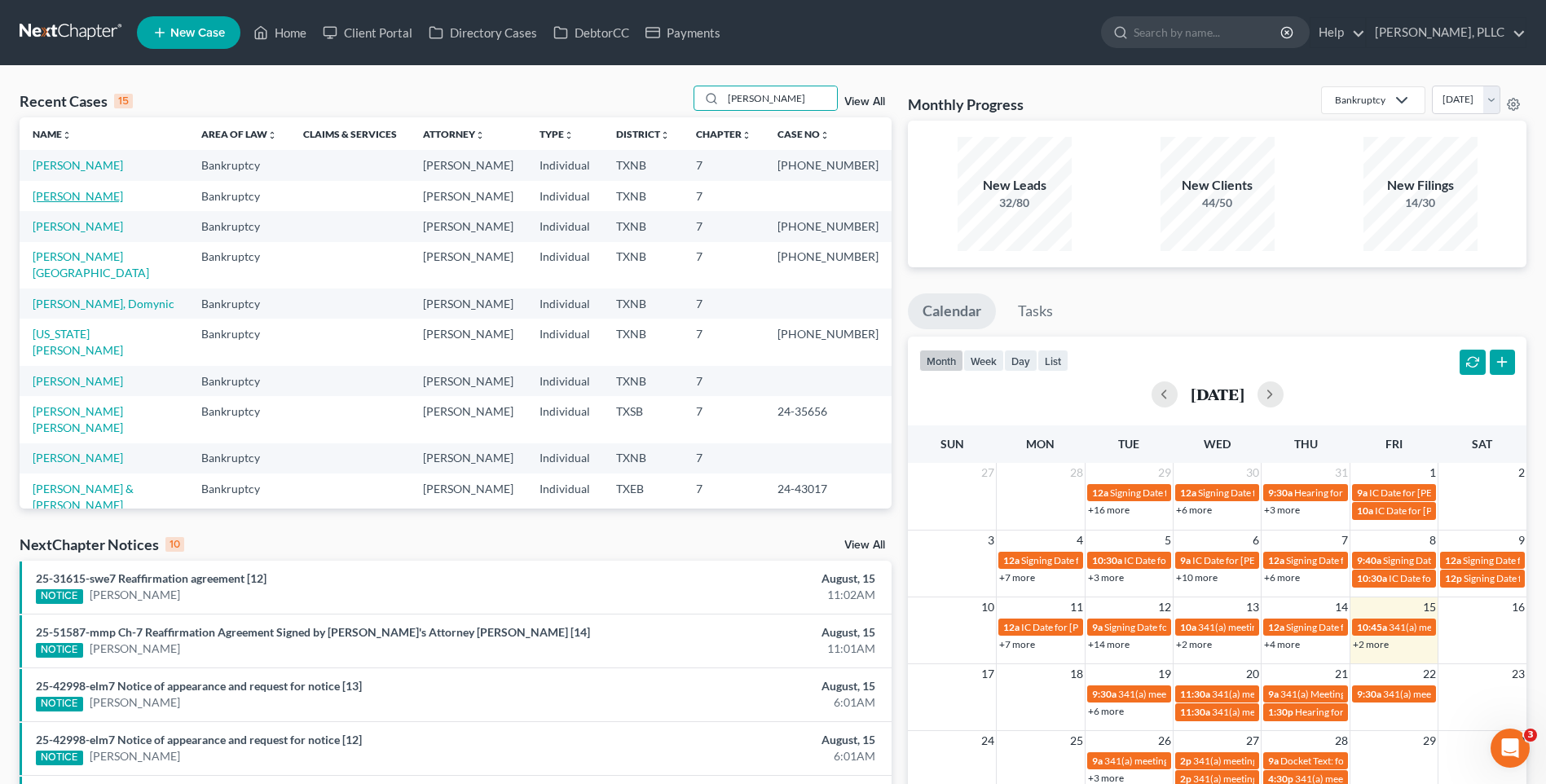
click at [97, 196] on link "[PERSON_NAME]" at bounding box center [78, 196] width 90 height 14
select select "4"
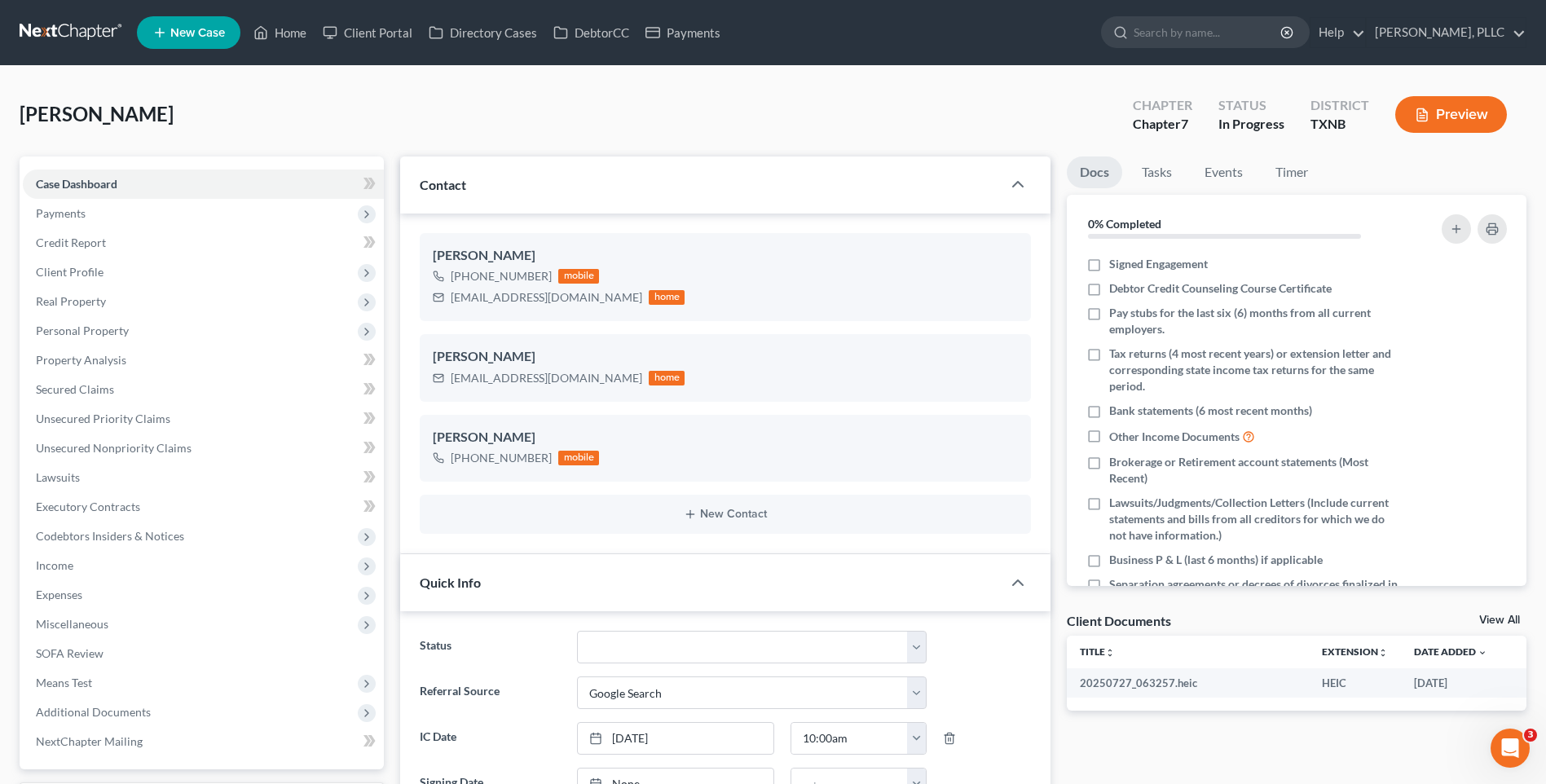
scroll to position [1595, 0]
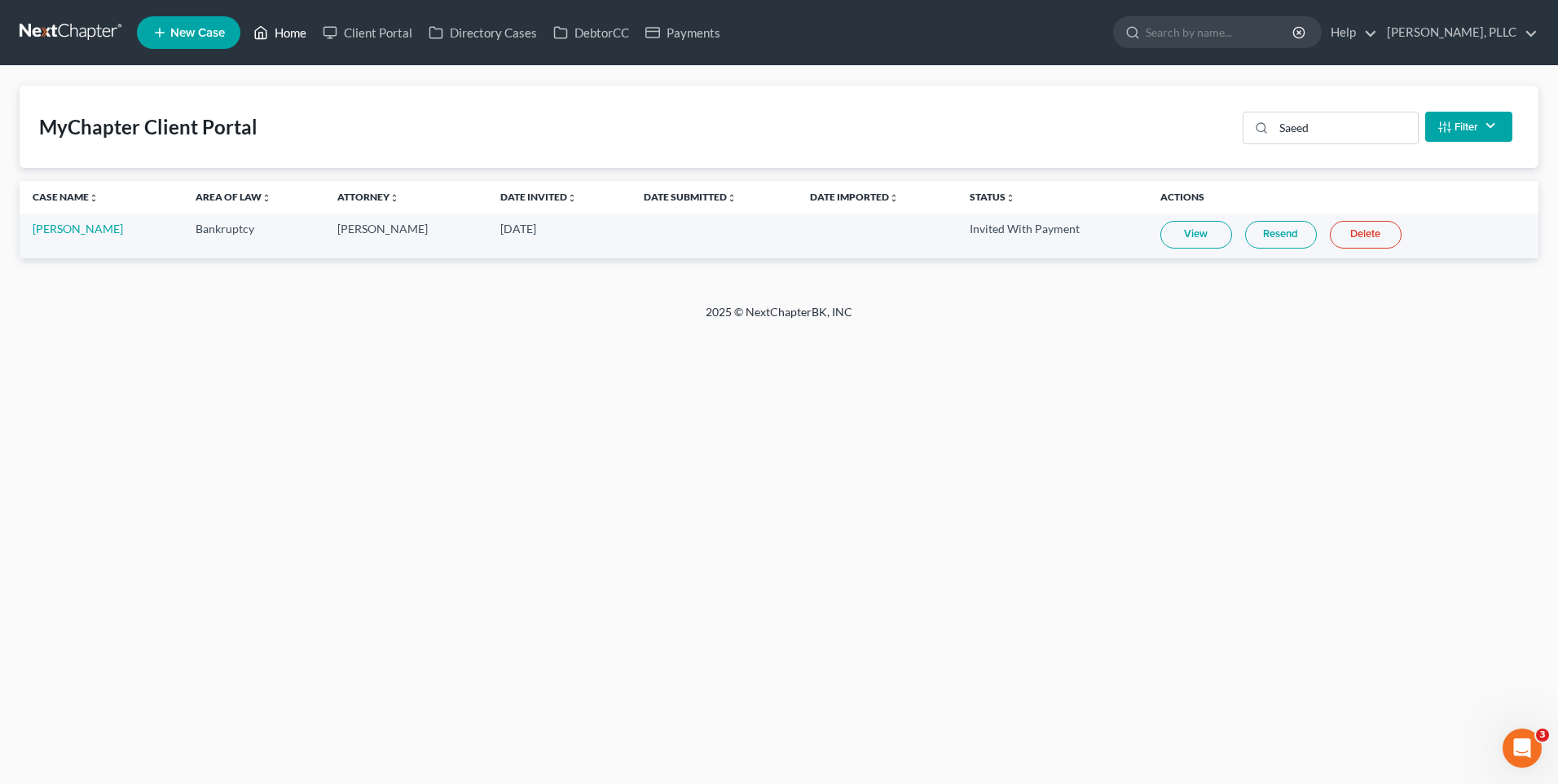
click at [294, 29] on link "Home" at bounding box center [280, 32] width 69 height 30
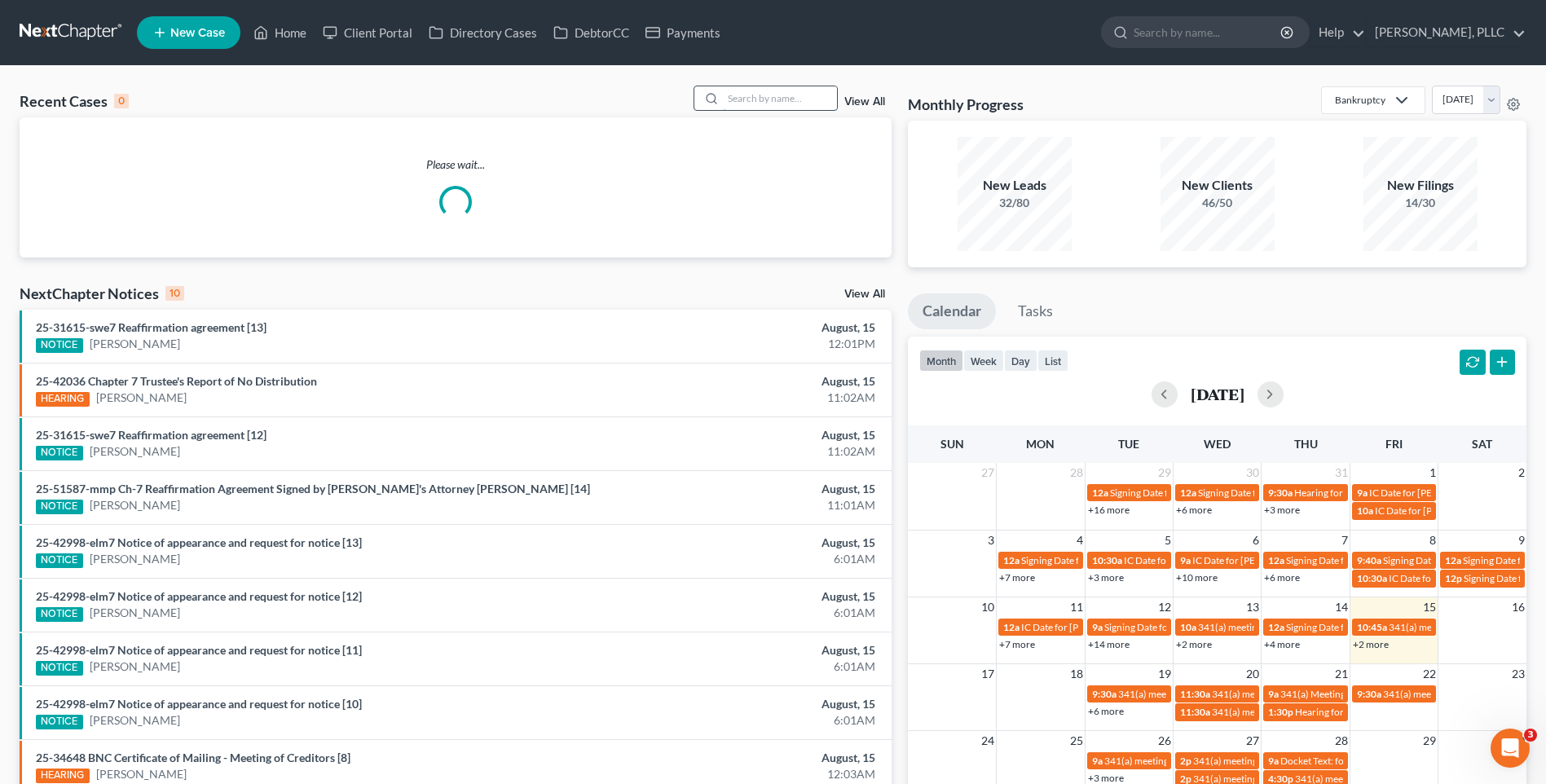
click at [766, 101] on input "search" at bounding box center [780, 98] width 114 height 24
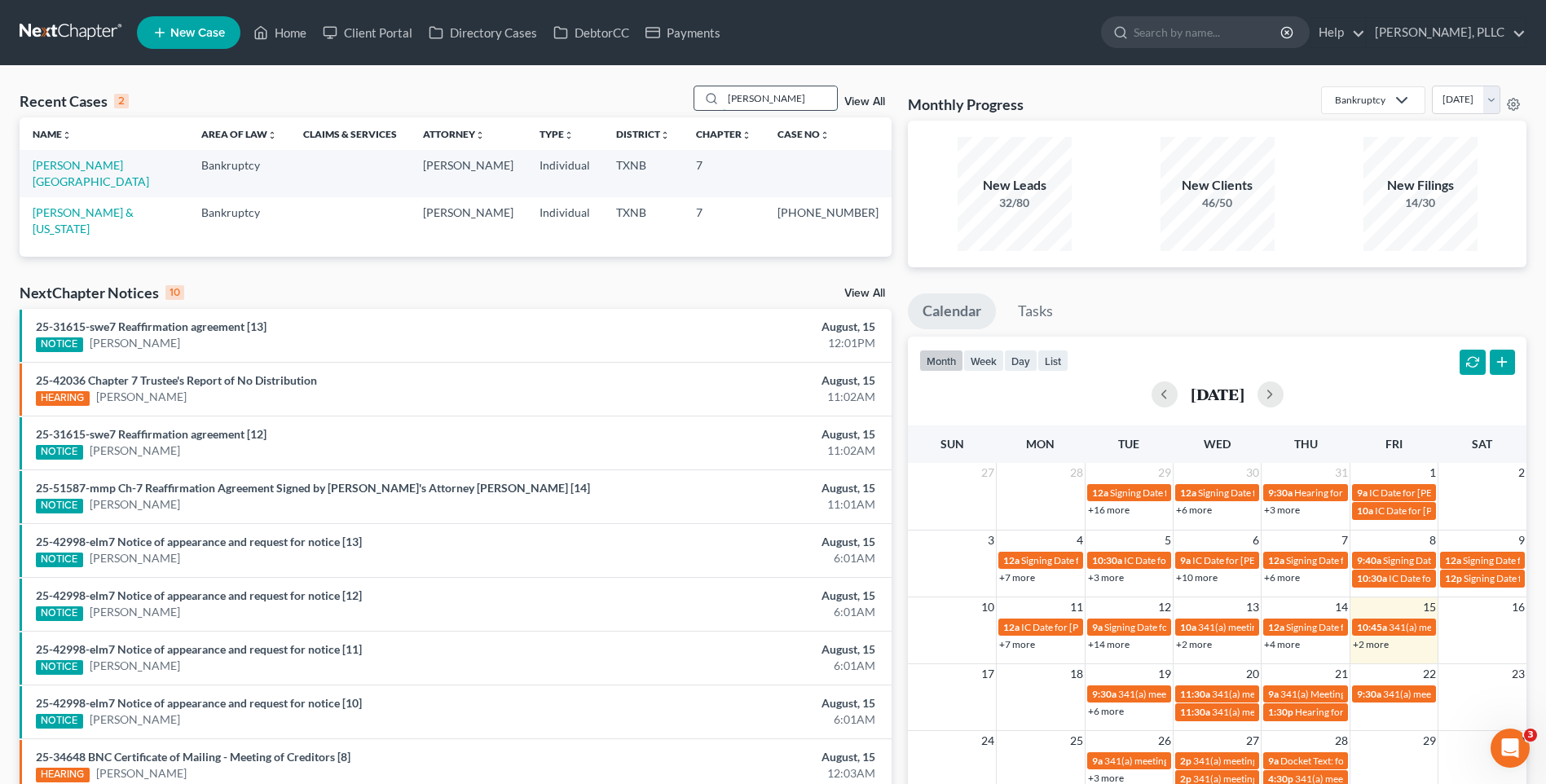
type input "[PERSON_NAME]"
